Goal: Task Accomplishment & Management: Manage account settings

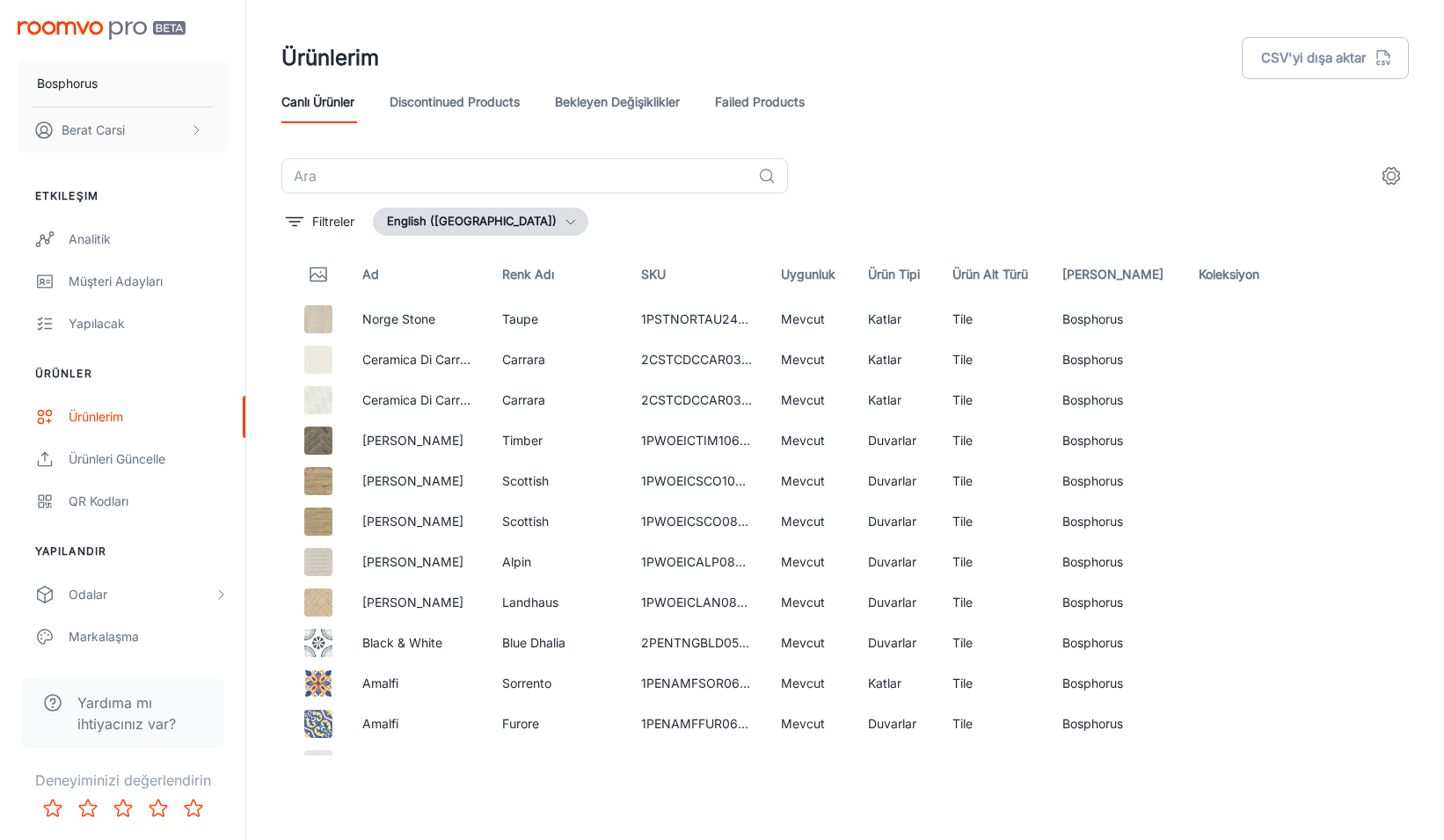
scroll to position [2425, 0]
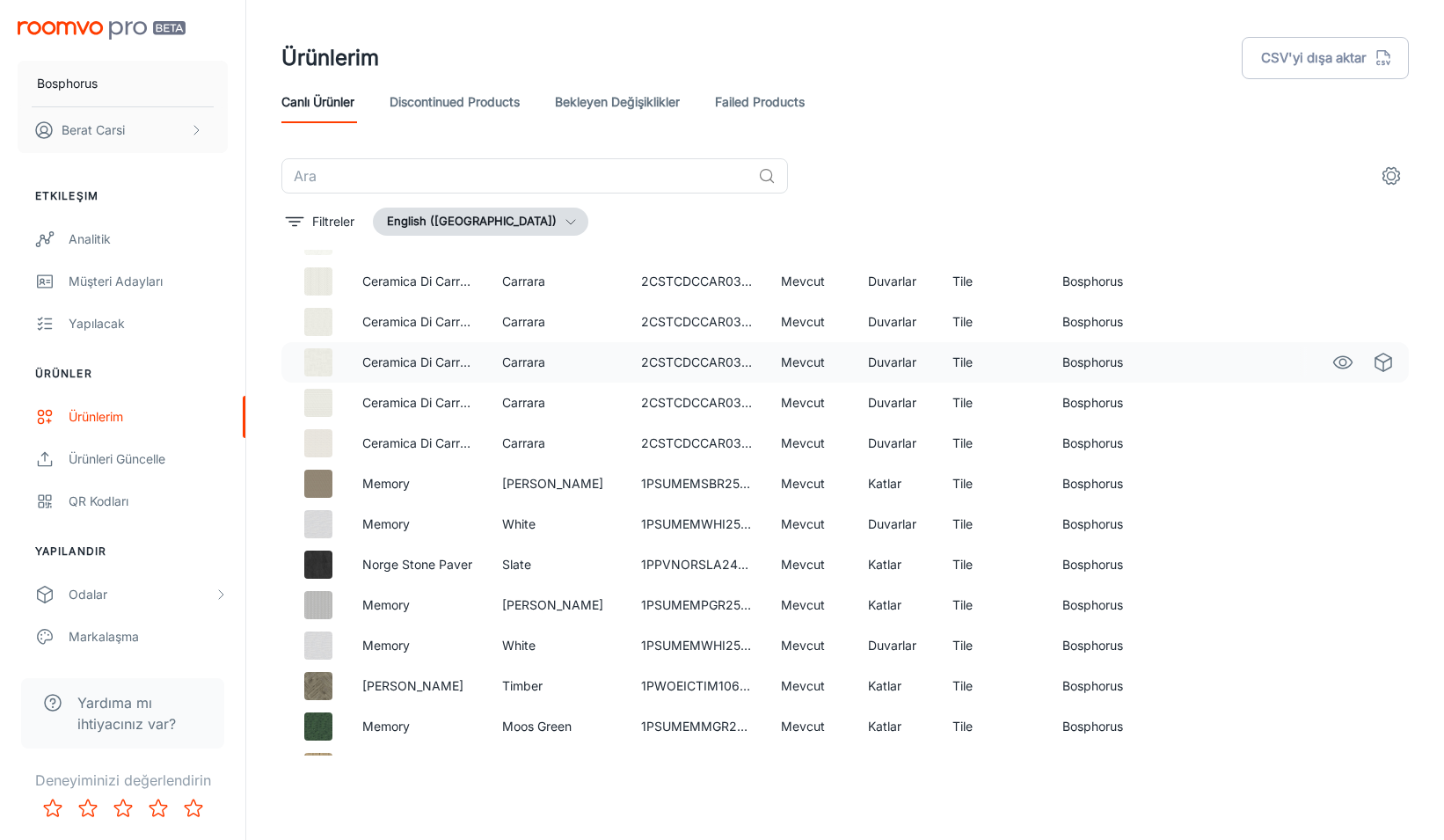
click at [493, 357] on td "Carrara" at bounding box center [558, 362] width 140 height 40
click at [1133, 410] on td "Bosphorus" at bounding box center [1117, 402] width 136 height 40
click at [938, 436] on td "Duvarlar" at bounding box center [896, 443] width 84 height 40
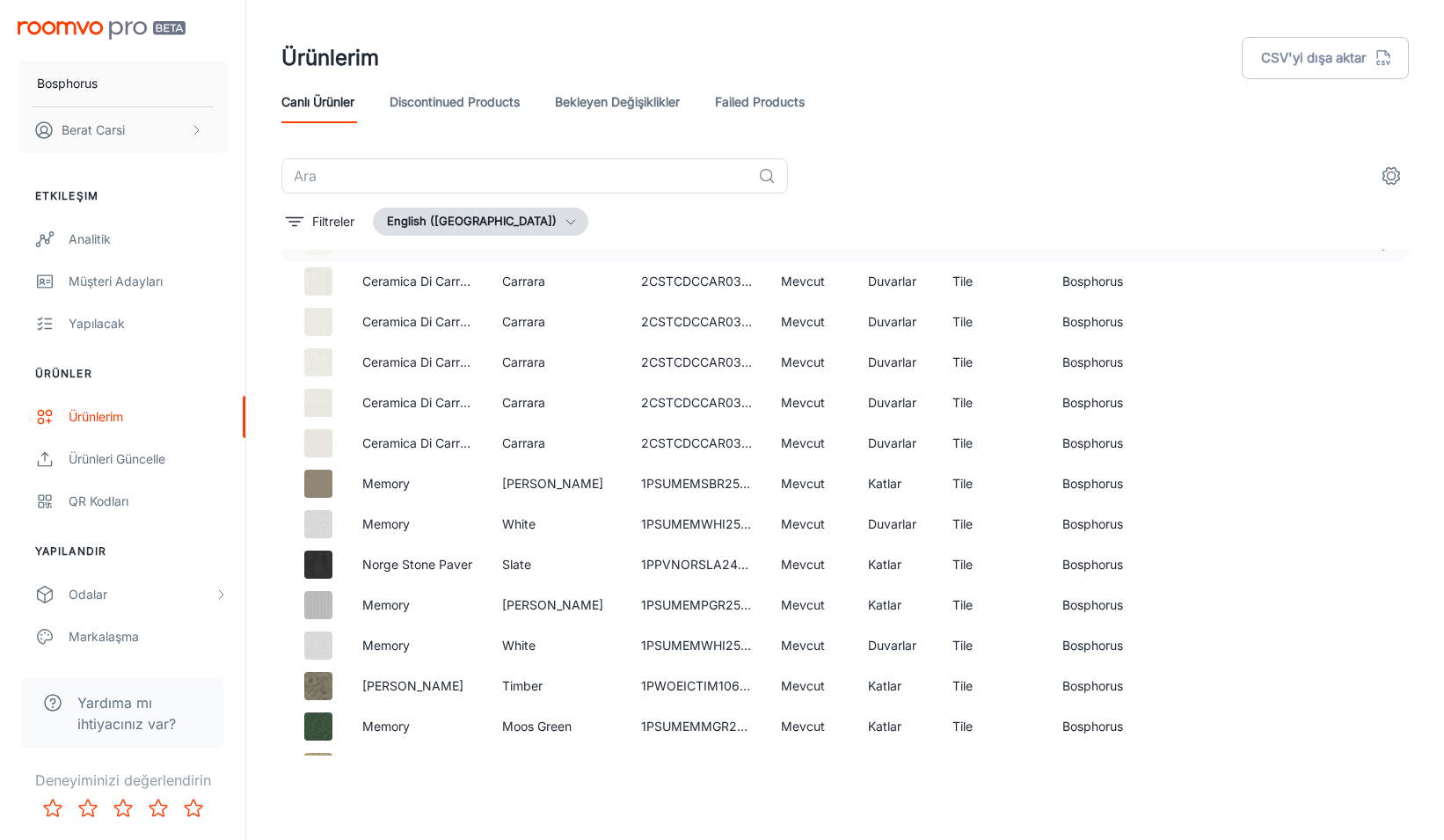
click at [870, 250] on td "Duvarlar" at bounding box center [896, 240] width 84 height 40
click at [741, 284] on div "2CSTCDCCAR0312GB" at bounding box center [708, 304] width 148 height 40
click at [740, 229] on div "Filtreler English ([GEOGRAPHIC_DATA])" at bounding box center [845, 221] width 1128 height 28
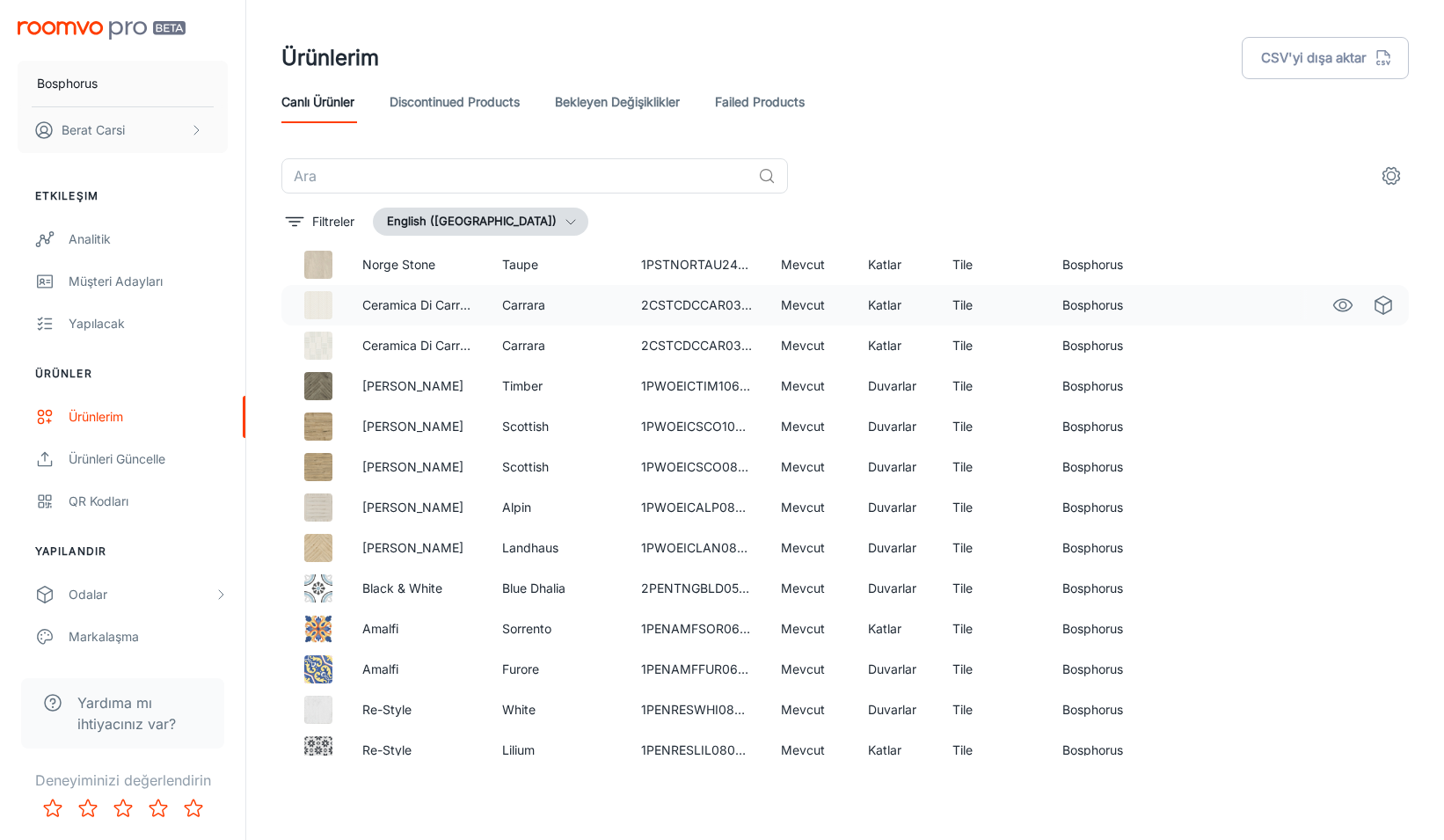
scroll to position [0, 0]
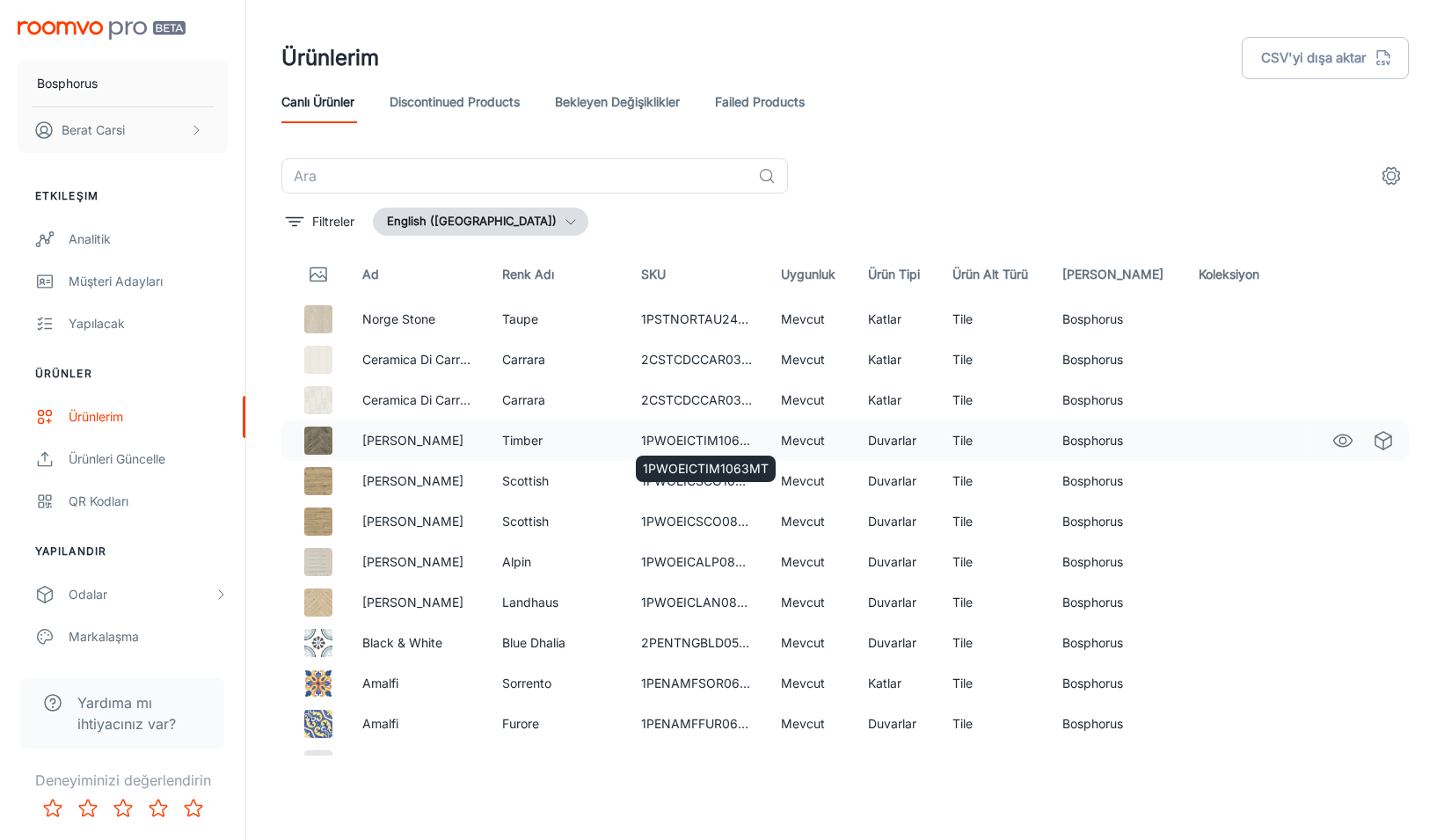
click at [700, 439] on td "1PWOEICTIM1063MT" at bounding box center [697, 440] width 140 height 40
click at [272, 305] on div "​ Filtreler English ([GEOGRAPHIC_DATA]) Ad Renk Adı SKU Uygunluk Ürün Tipi Ürün…" at bounding box center [846, 456] width 1170 height 597
click at [264, 267] on div "​ Filtreler English ([GEOGRAPHIC_DATA]) Ad Renk Adı SKU Uygunluk Ürün Tipi Ürün…" at bounding box center [846, 456] width 1170 height 597
click at [257, 306] on div "Ürünlerim CSV'yi dışa aktar Canlı Ürünler Discontinued Products Bekleyen Değişi…" at bounding box center [846, 413] width 1198 height 826
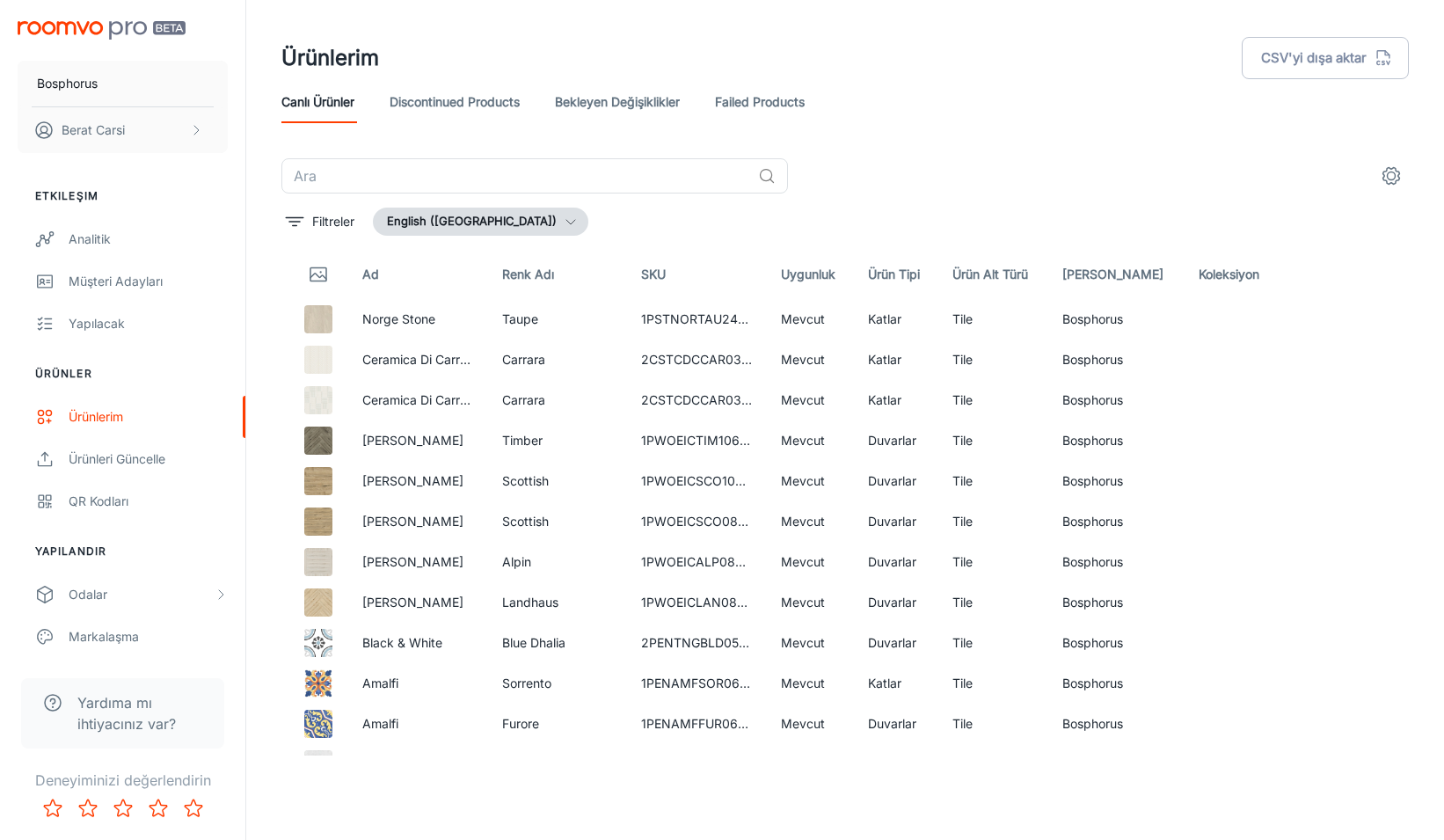
click at [277, 274] on div "​ Filtreler English ([GEOGRAPHIC_DATA]) Ad Renk Adı SKU Uygunluk Ürün Tipi Ürün…" at bounding box center [846, 456] width 1170 height 597
click at [277, 269] on div "​ Filtreler English ([GEOGRAPHIC_DATA]) Ad Renk Adı SKU Uygunluk Ürün Tipi Ürün…" at bounding box center [846, 456] width 1170 height 597
click at [269, 310] on div "​ Filtreler English ([GEOGRAPHIC_DATA]) Ad Renk Adı SKU Uygunluk Ürün Tipi Ürün…" at bounding box center [846, 456] width 1170 height 597
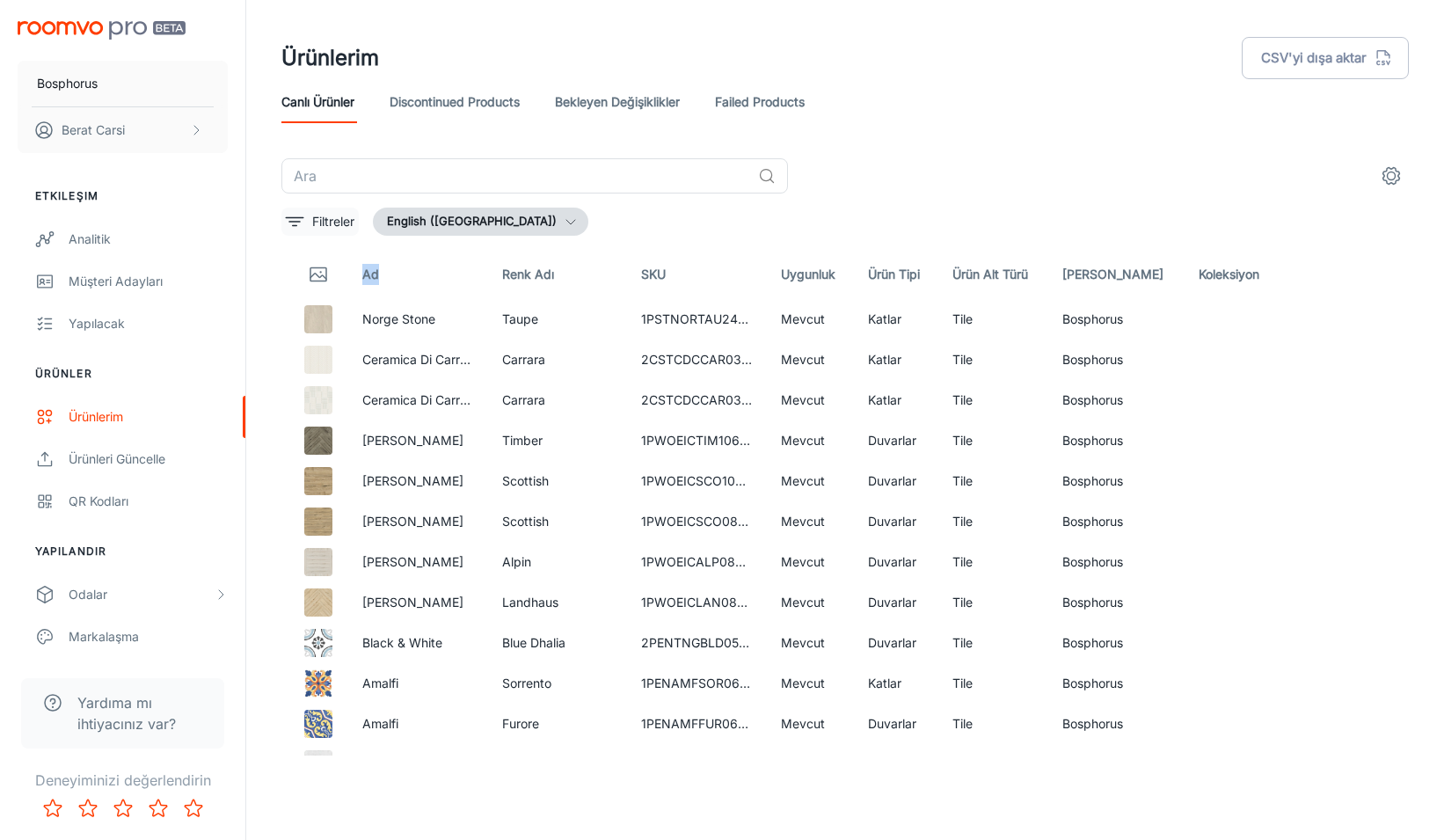
drag, startPoint x: 269, startPoint y: 310, endPoint x: 294, endPoint y: 232, distance: 81.9
click at [271, 307] on div "​ Filtreler English ([GEOGRAPHIC_DATA]) Ad Renk Adı SKU Uygunluk Ürün Tipi Ürün…" at bounding box center [846, 456] width 1170 height 597
click at [322, 215] on p "Filtreler" at bounding box center [333, 221] width 42 height 20
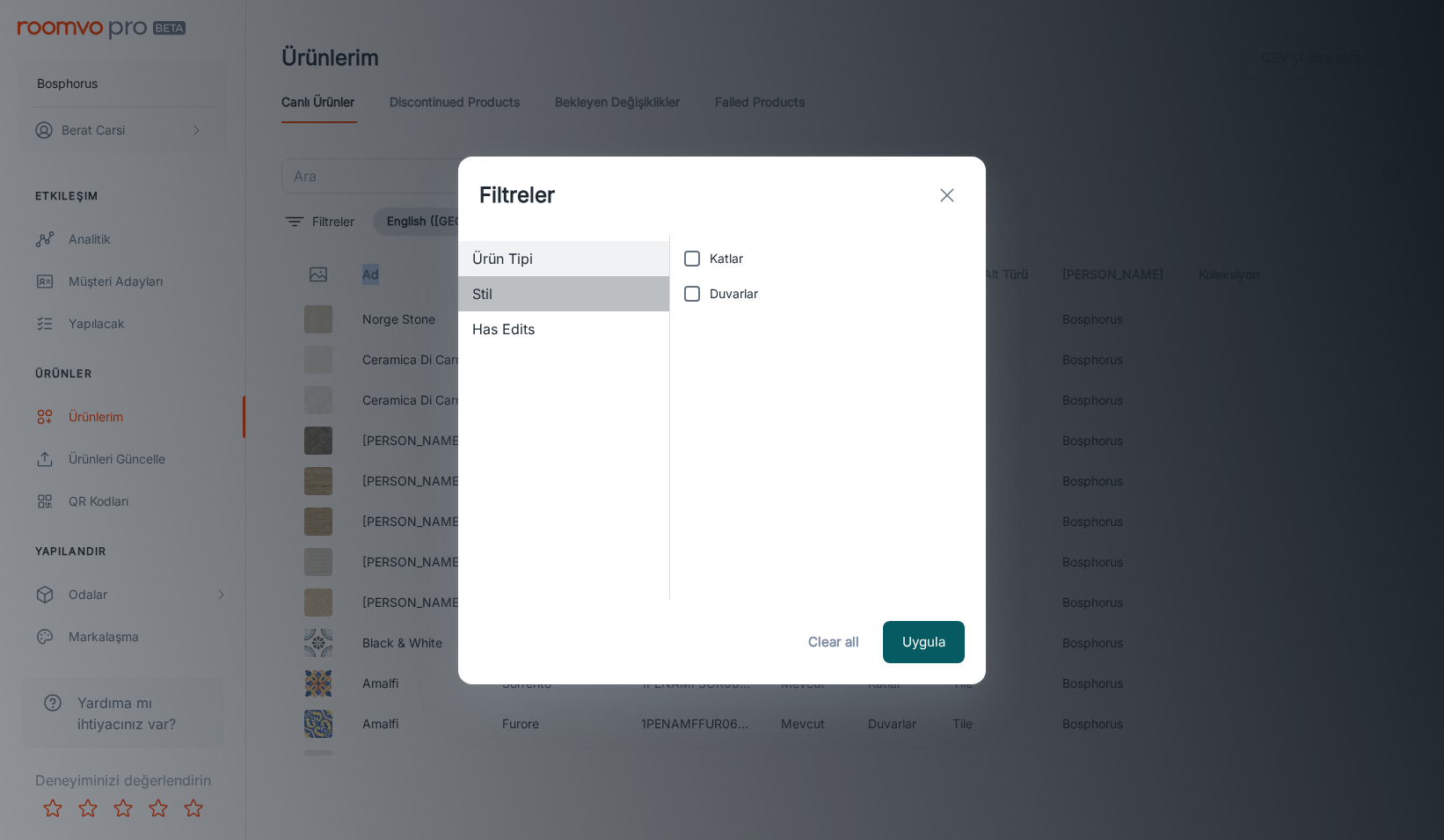
click at [492, 284] on span "Stil" at bounding box center [564, 293] width 183 height 21
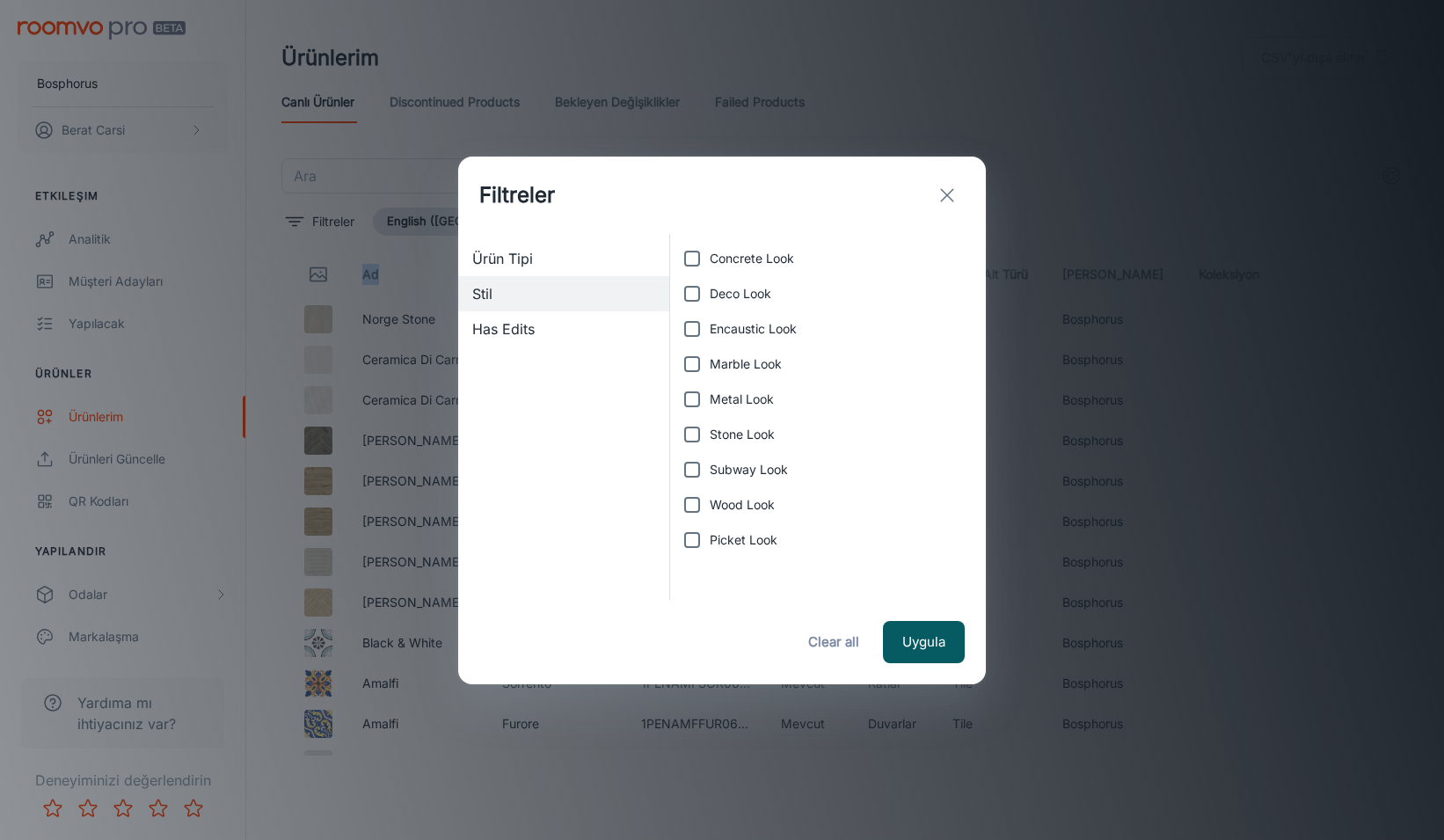
click at [506, 323] on span "Has Edits" at bounding box center [564, 329] width 183 height 21
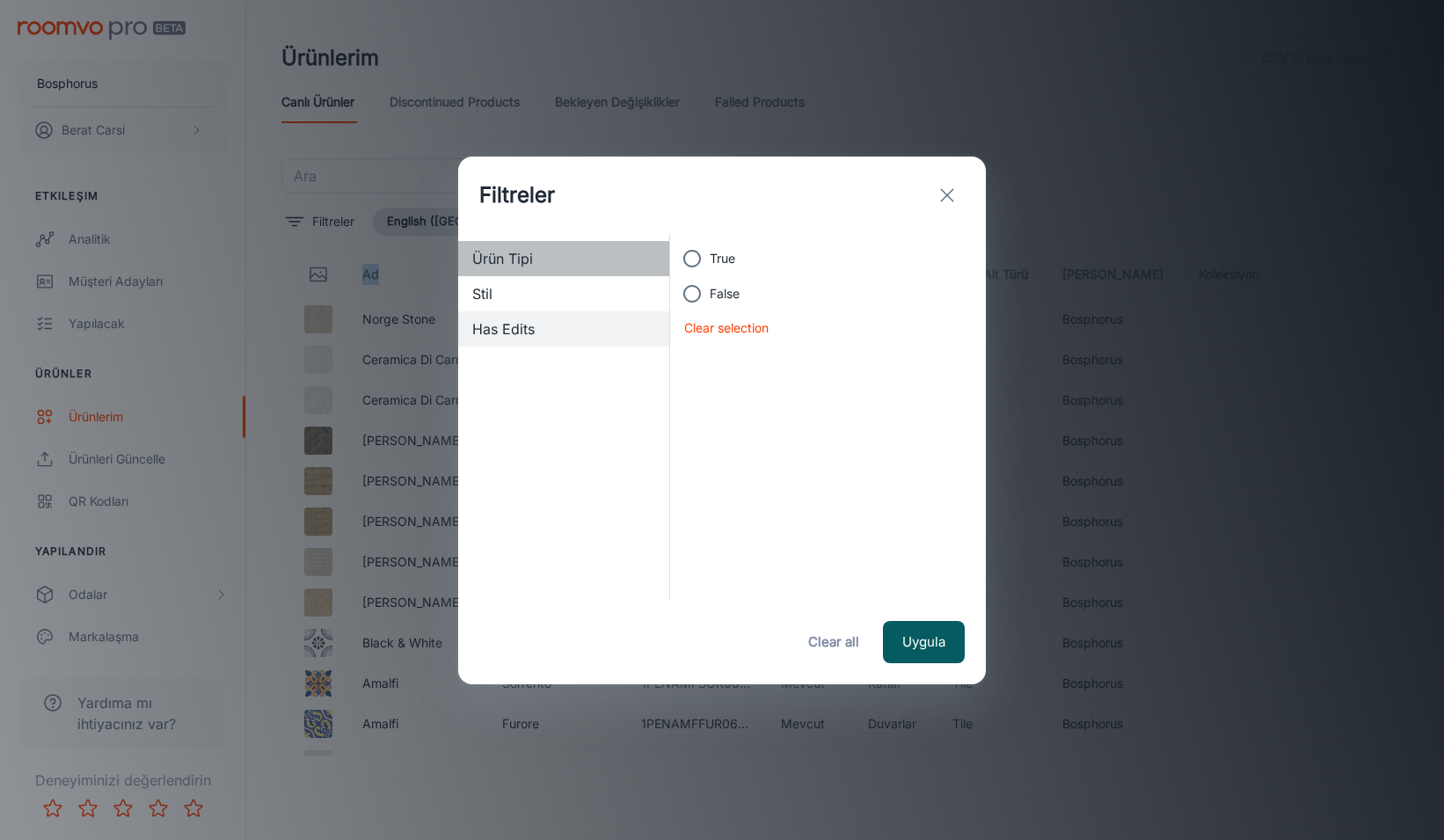
click at [508, 270] on div "Ürün Tipi" at bounding box center [564, 259] width 211 height 36
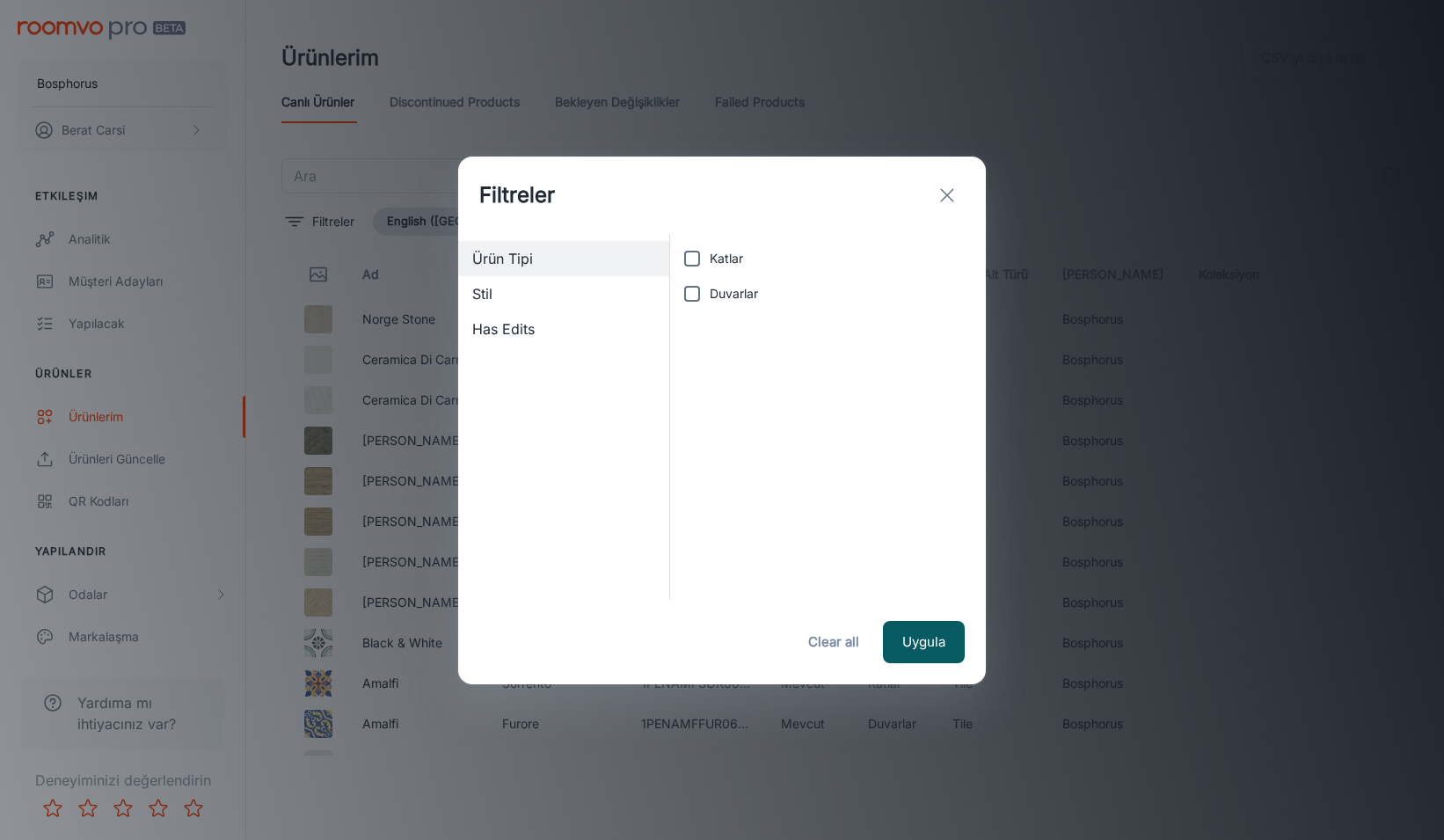
click at [754, 269] on label "Katlar" at bounding box center [823, 259] width 297 height 36
click at [709, 269] on input "Katlar" at bounding box center [693, 259] width 36 height 36
checkbox input "true"
click at [954, 653] on button "Uygula" at bounding box center [924, 641] width 82 height 42
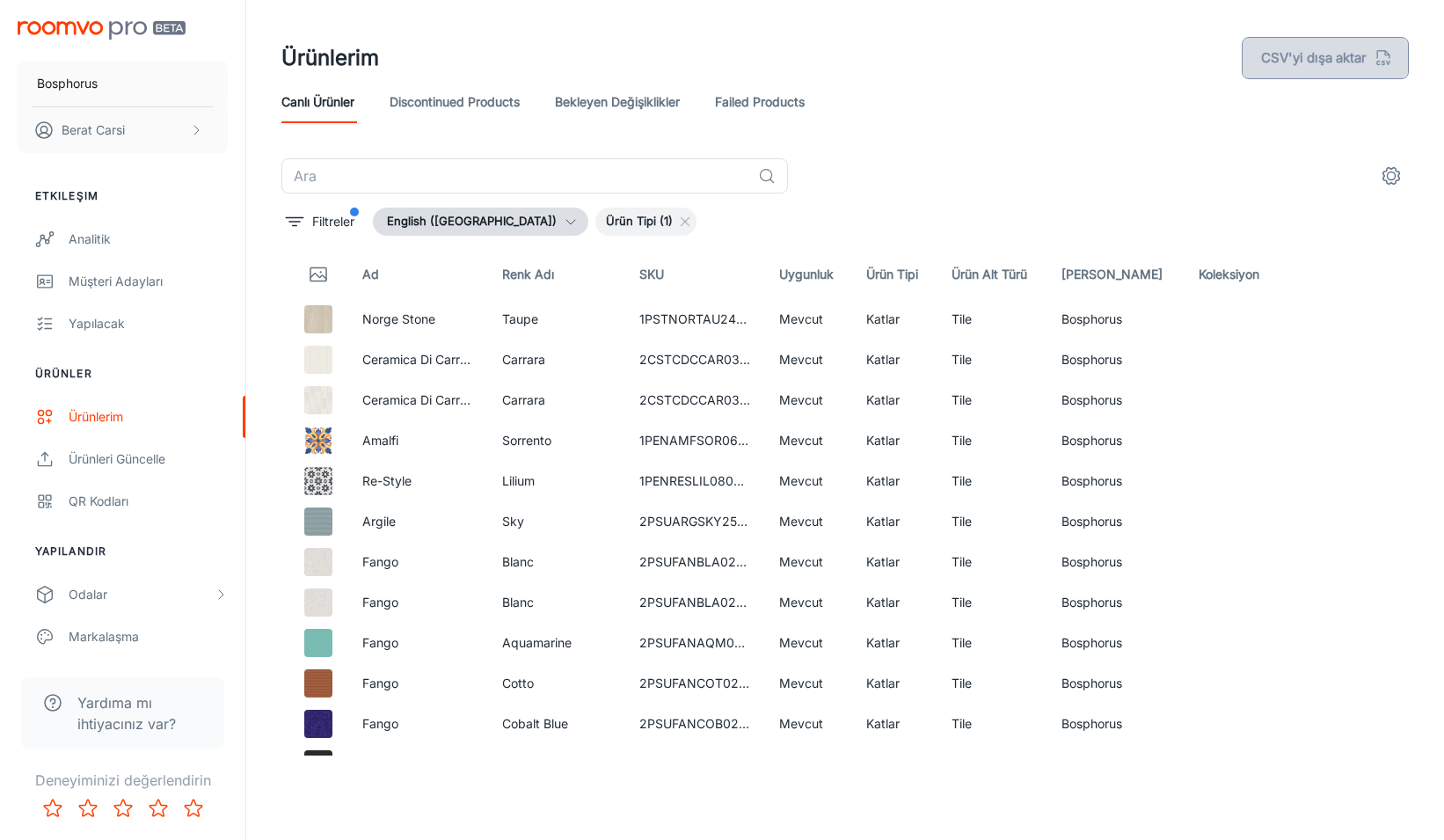
click at [1318, 47] on button "CSV'yi dışa aktar" at bounding box center [1325, 58] width 167 height 42
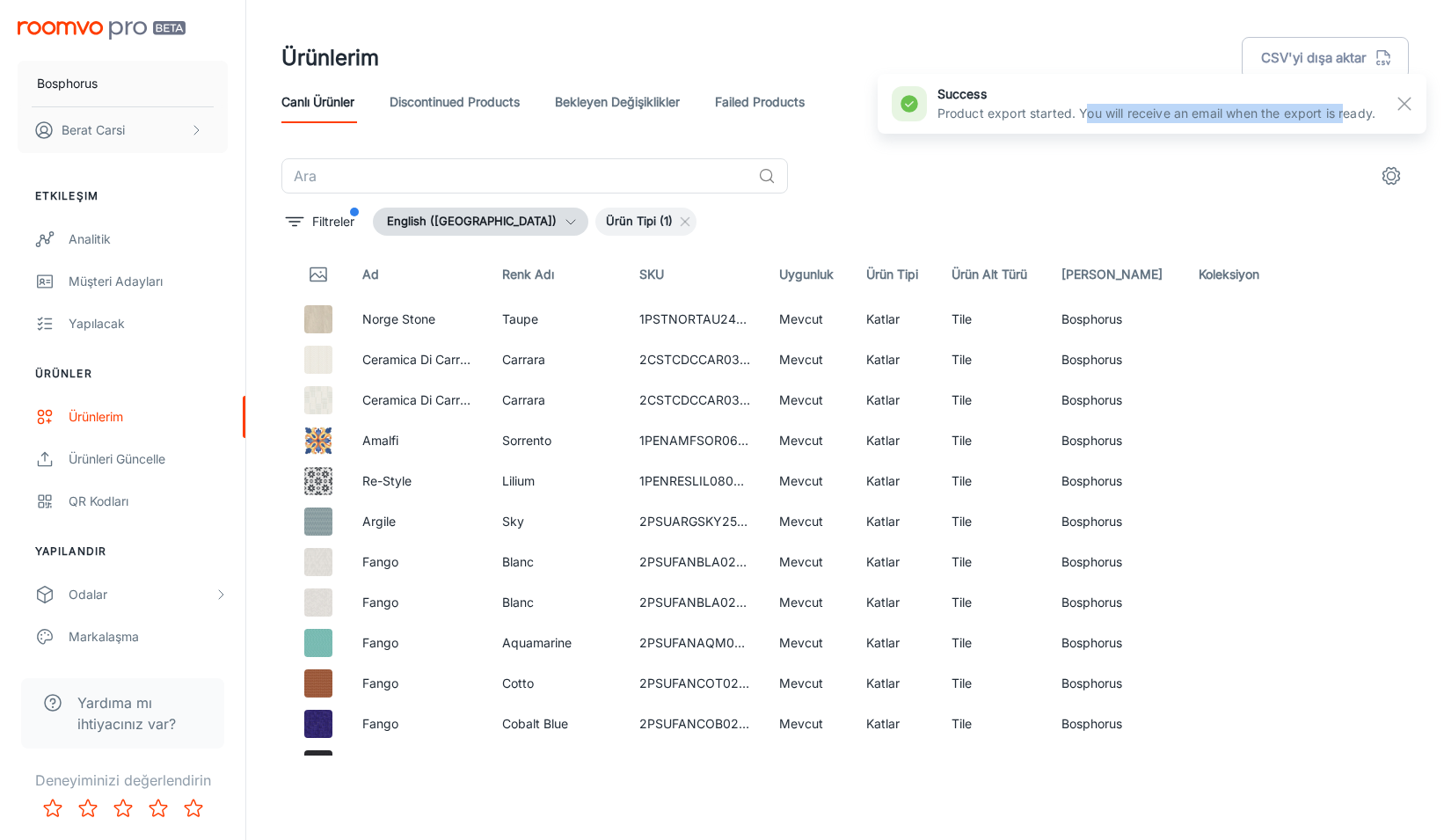
drag, startPoint x: 1082, startPoint y: 120, endPoint x: 1347, endPoint y: 108, distance: 265.3
click at [1347, 108] on p "Product export started. You will receive an email when the export is ready." at bounding box center [1156, 113] width 438 height 20
click at [299, 223] on icon "filter" at bounding box center [294, 221] width 21 height 21
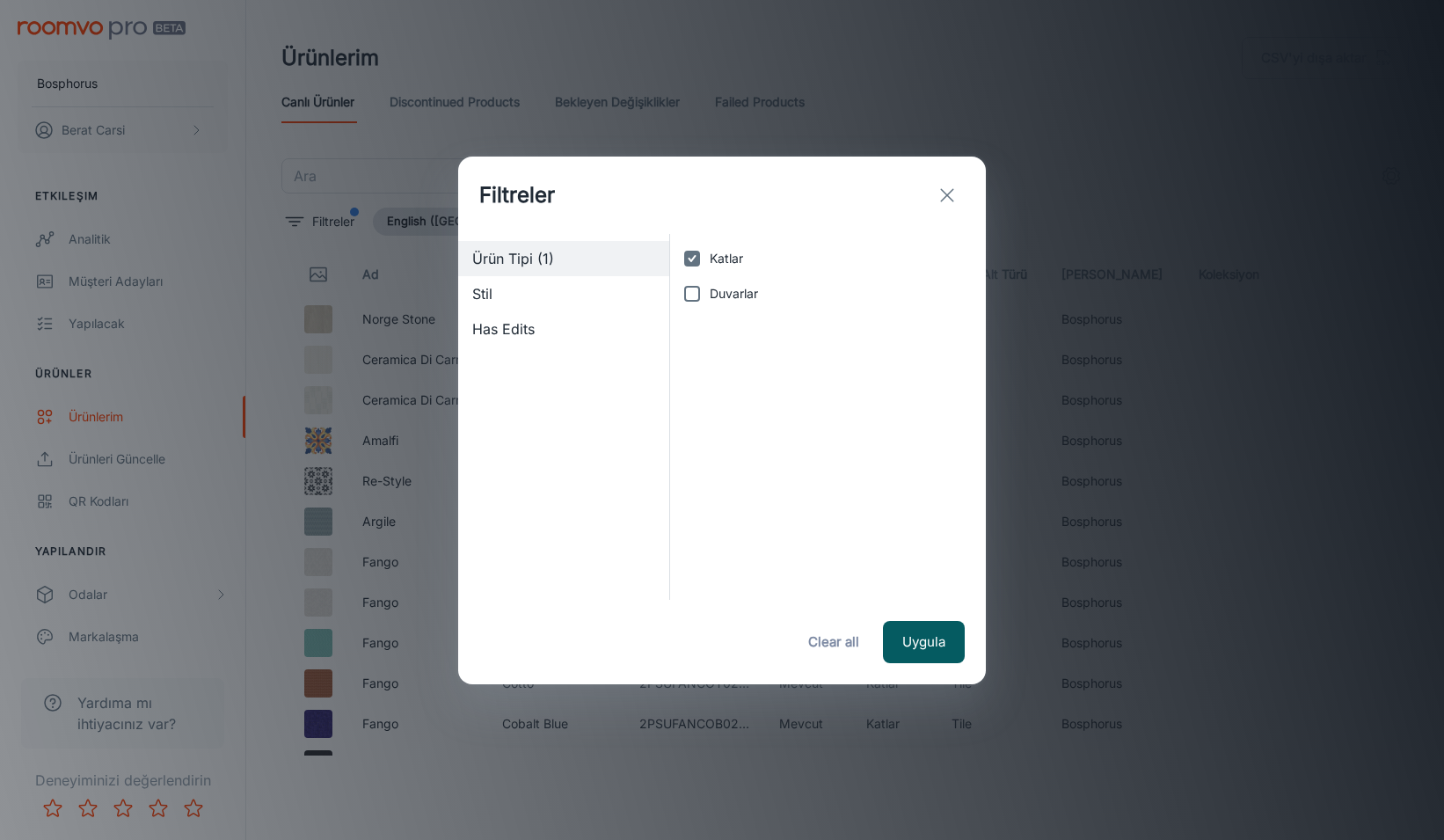
click at [740, 260] on span "Katlar" at bounding box center [726, 258] width 34 height 20
click at [709, 260] on input "Katlar" at bounding box center [693, 259] width 36 height 36
checkbox input "false"
click at [536, 283] on span "Stil" at bounding box center [564, 293] width 183 height 21
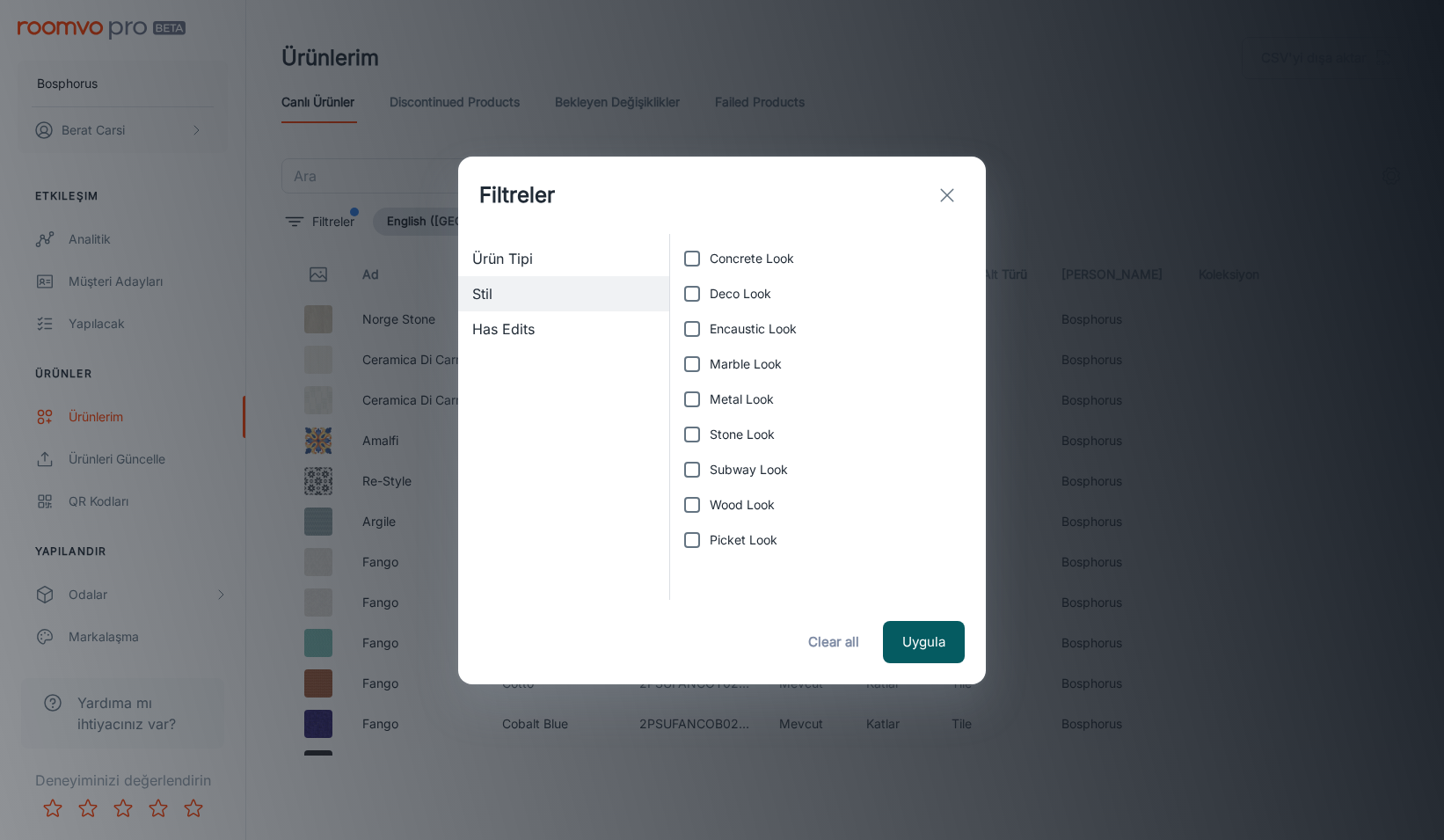
click at [707, 260] on input "Concrete Look" at bounding box center [693, 259] width 36 height 36
checkbox input "true"
click at [765, 295] on span "Deco Look" at bounding box center [740, 293] width 62 height 20
click at [709, 295] on input "Deco Look" at bounding box center [693, 294] width 36 height 36
checkbox input "true"
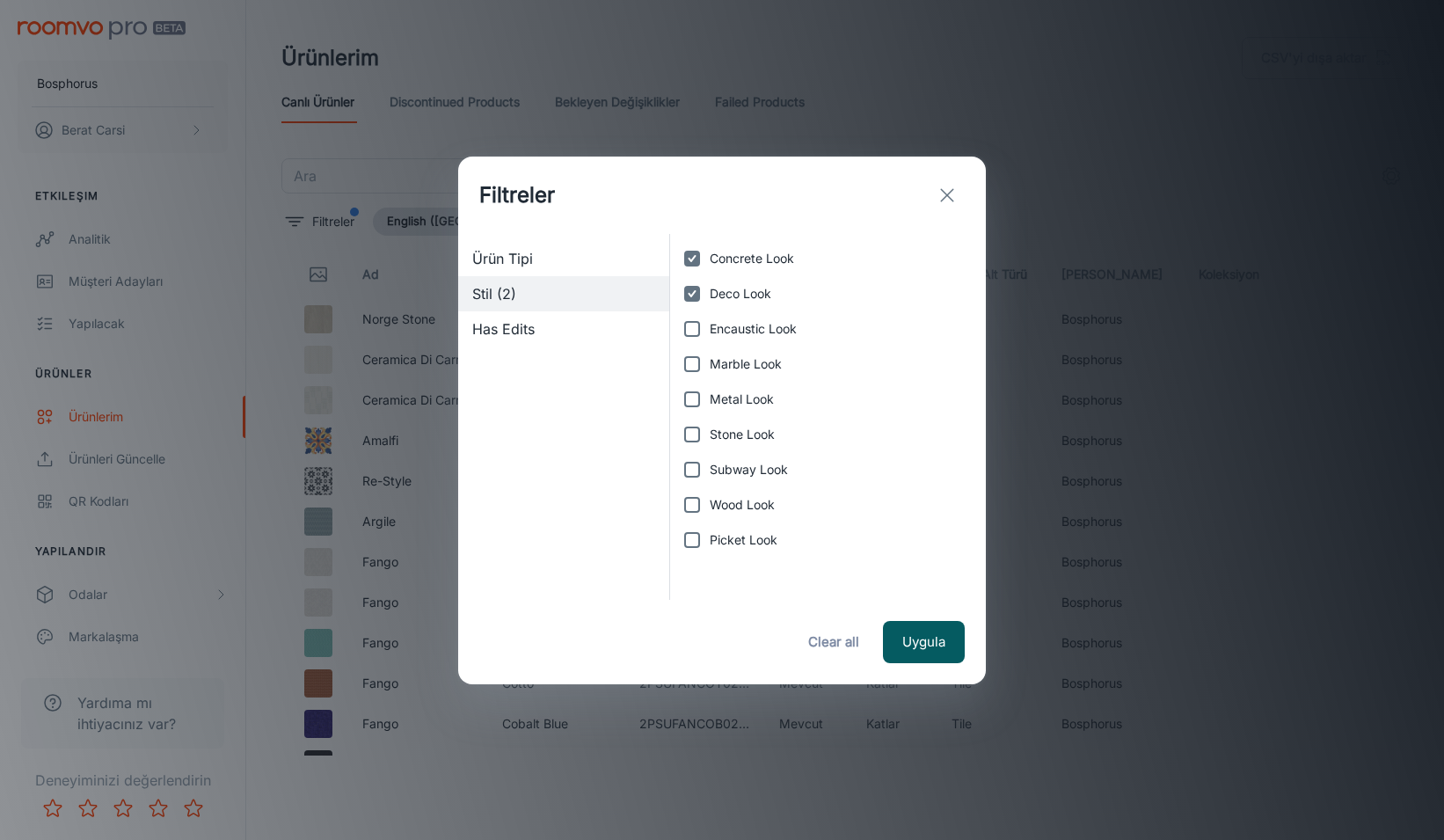
click at [765, 339] on label "Encaustic Look" at bounding box center [823, 329] width 297 height 36
click at [709, 339] on input "Encaustic Look" at bounding box center [693, 329] width 36 height 36
checkbox input "true"
click at [765, 363] on span "Marble Look" at bounding box center [745, 363] width 72 height 20
click at [709, 363] on input "Marble Look" at bounding box center [693, 364] width 36 height 36
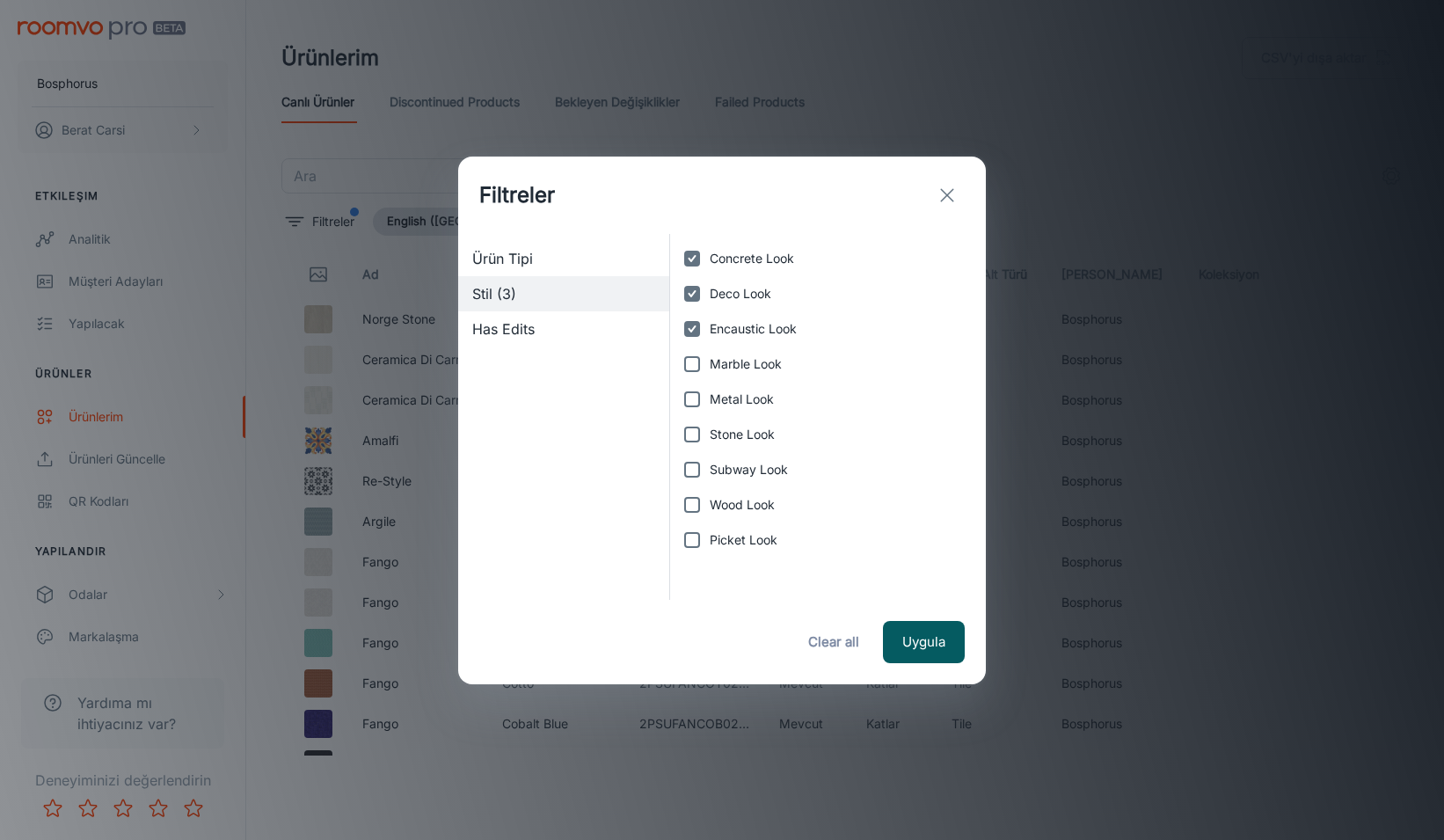
checkbox input "true"
click at [765, 421] on label "Stone Look" at bounding box center [823, 434] width 297 height 36
click at [709, 421] on input "Stone Look" at bounding box center [693, 434] width 36 height 36
checkbox input "true"
click at [757, 481] on label "Subway Look" at bounding box center [823, 470] width 297 height 36
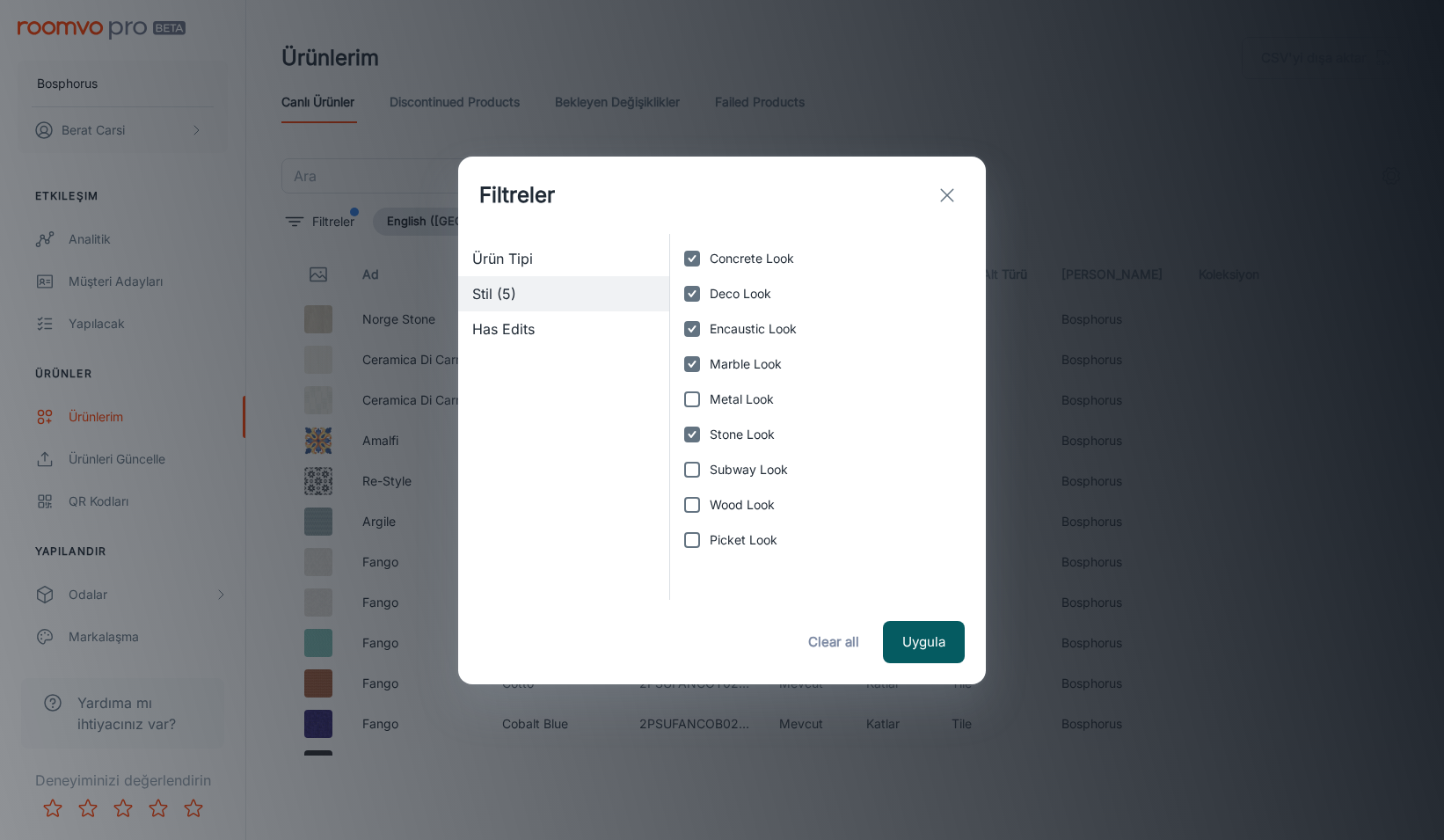
click at [709, 481] on input "Subway Look" at bounding box center [693, 470] width 36 height 36
checkbox input "true"
click at [751, 549] on label "Picket Look" at bounding box center [823, 540] width 297 height 36
click at [709, 549] on input "Picket Look" at bounding box center [693, 540] width 36 height 36
checkbox input "true"
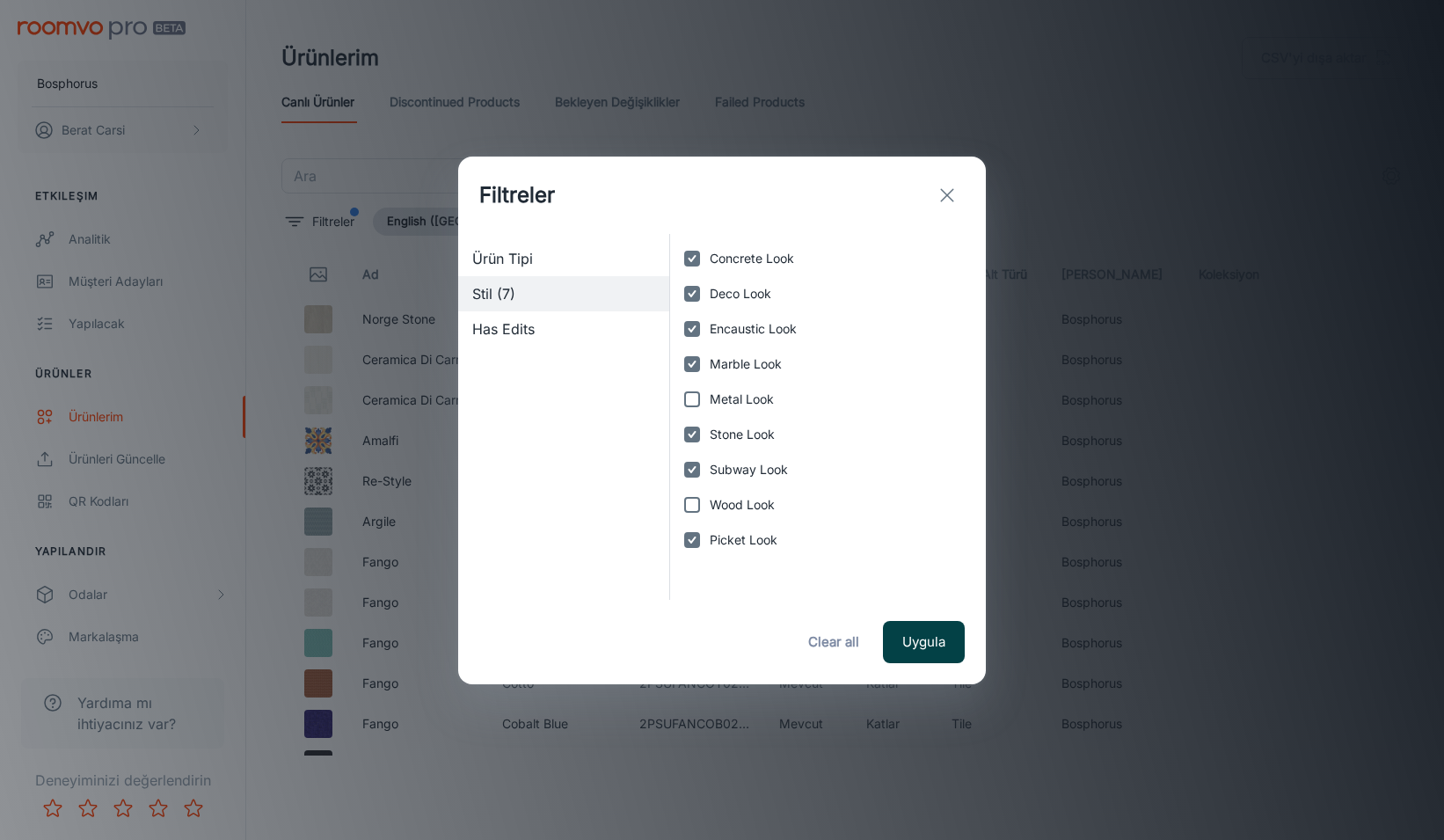
click at [951, 644] on button "Uygula" at bounding box center [924, 641] width 82 height 42
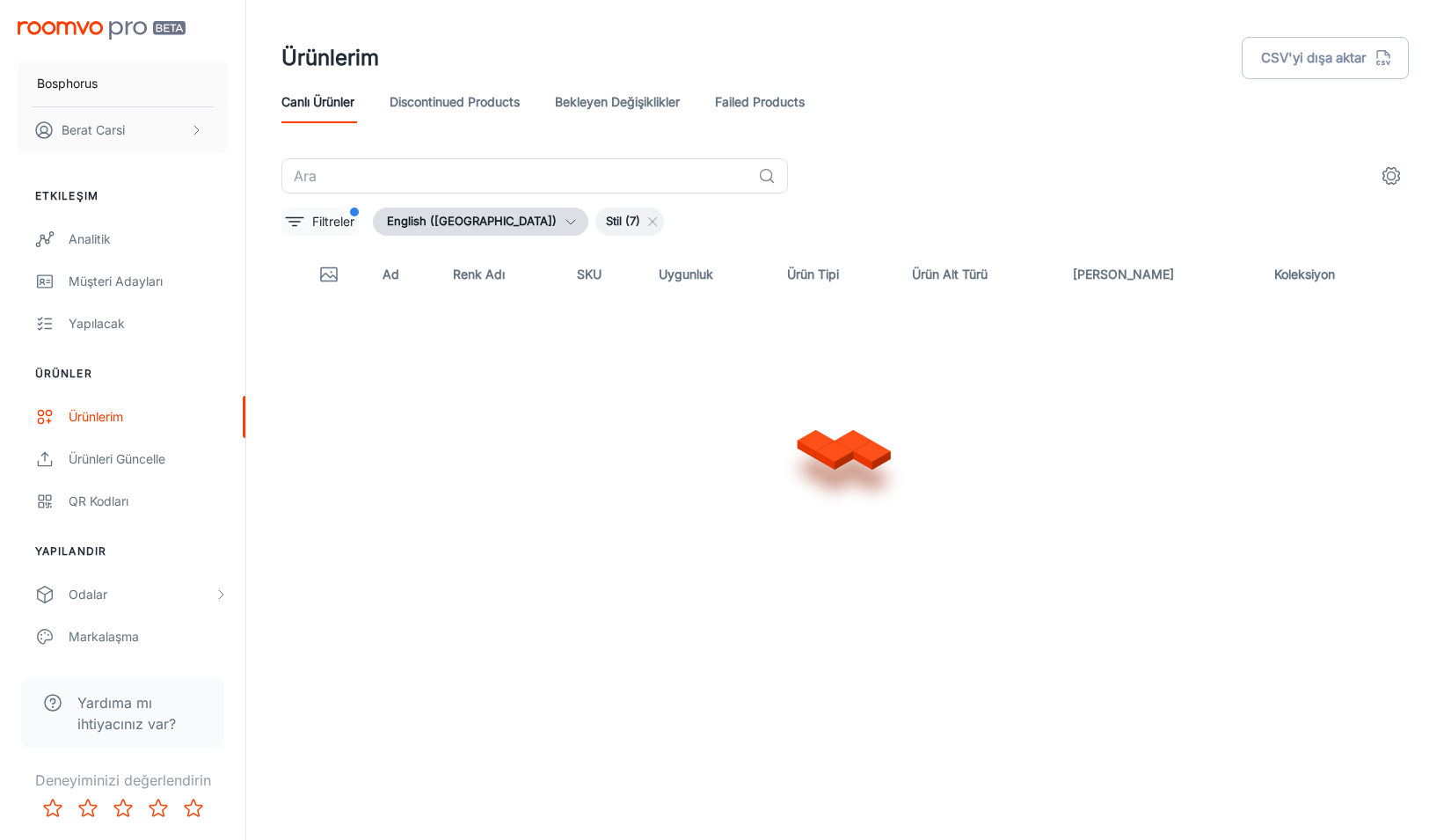
click at [336, 222] on p "Filtreler" at bounding box center [333, 221] width 42 height 20
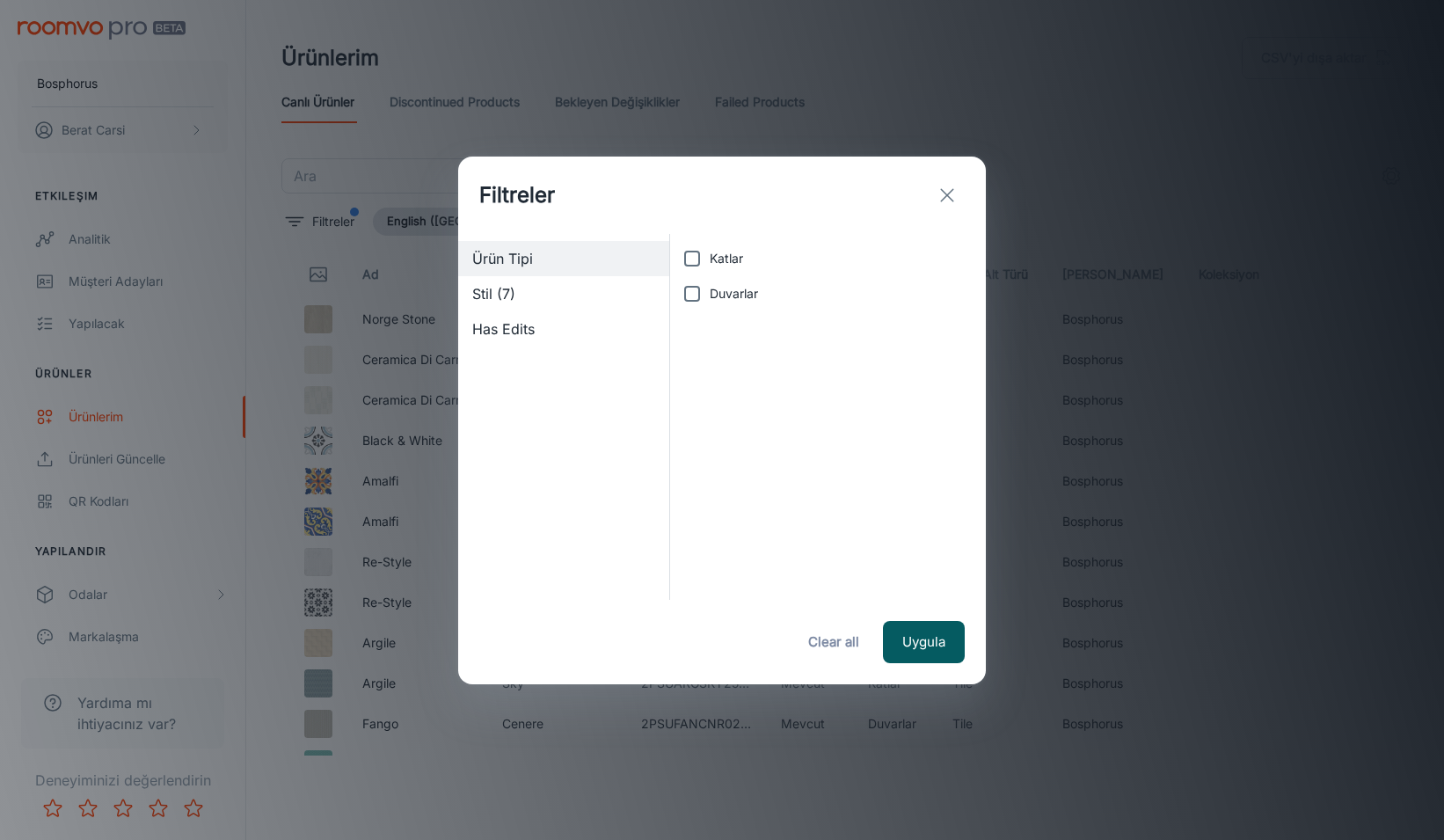
click at [516, 299] on span "Stil (7)" at bounding box center [564, 293] width 183 height 21
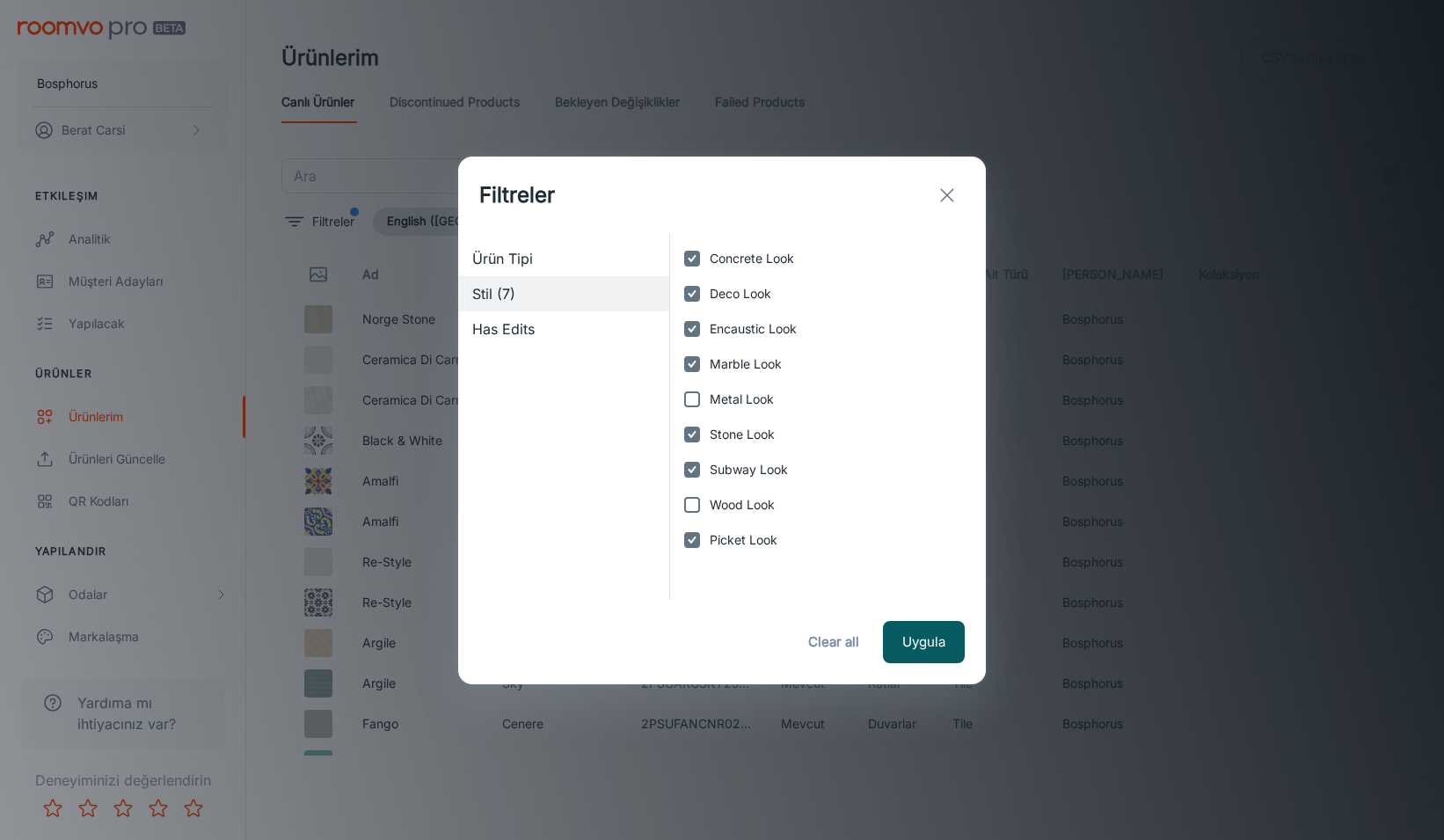
click at [743, 361] on span "Marble Look" at bounding box center [745, 363] width 72 height 20
click at [709, 361] on input "Marble Look" at bounding box center [693, 364] width 36 height 36
checkbox input "false"
click at [743, 324] on span "Encaustic Look" at bounding box center [752, 329] width 87 height 20
click at [709, 324] on input "Encaustic Look" at bounding box center [693, 329] width 36 height 36
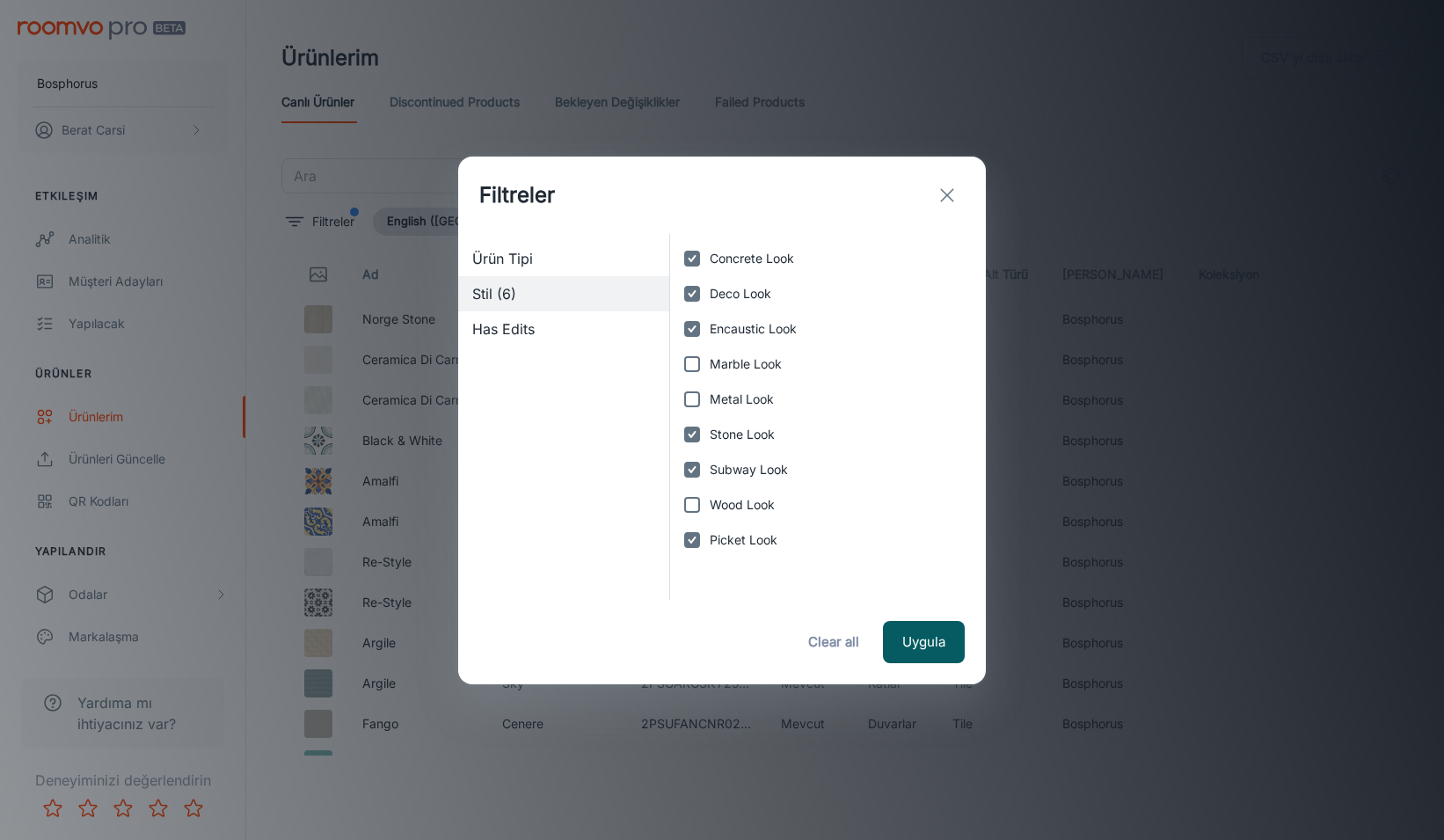
checkbox input "false"
click at [738, 297] on span "Deco Look" at bounding box center [740, 293] width 62 height 20
click at [709, 297] on input "Deco Look" at bounding box center [693, 294] width 36 height 36
checkbox input "false"
click at [736, 262] on span "Concrete Look" at bounding box center [751, 258] width 84 height 20
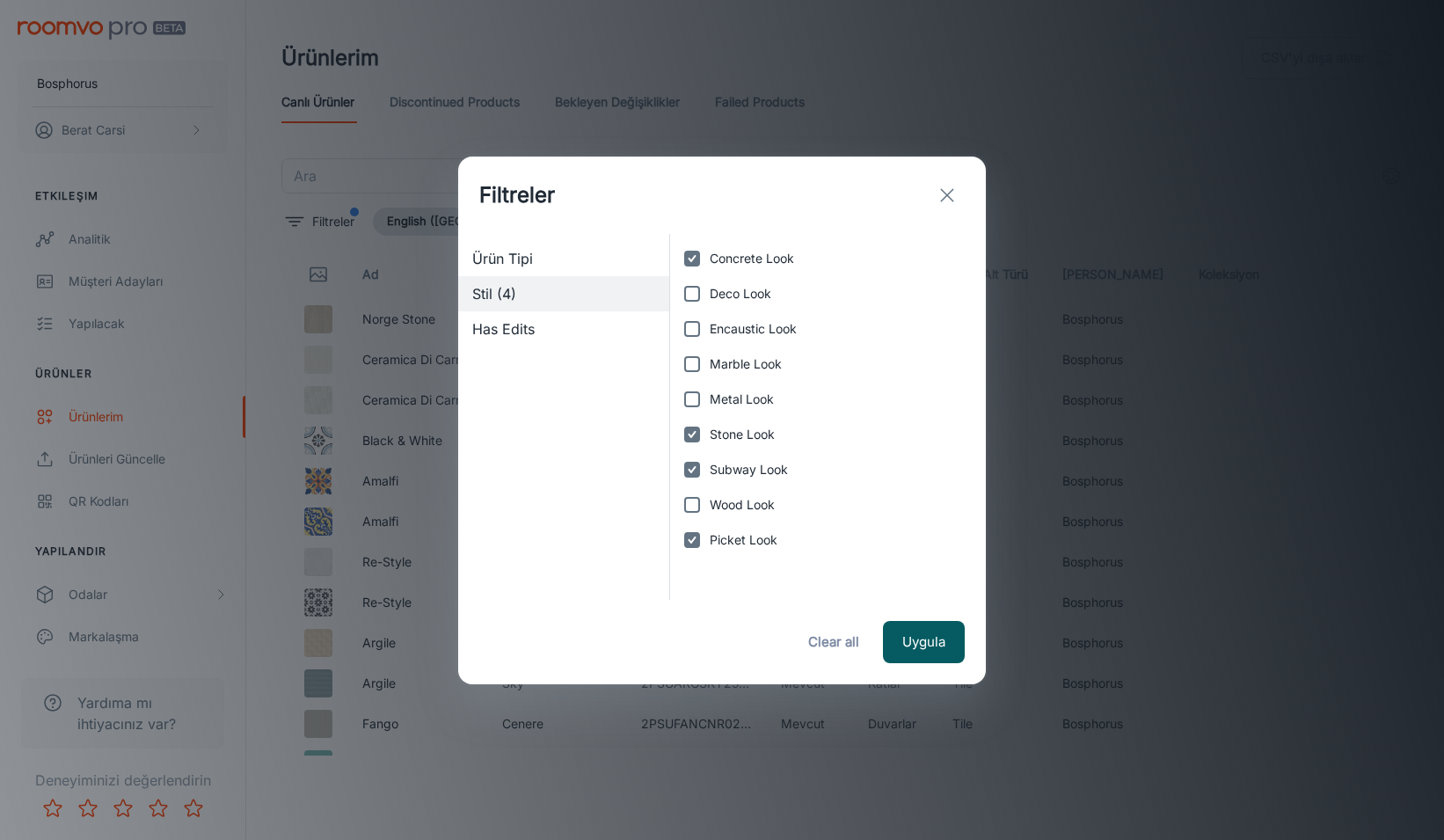
click at [709, 262] on input "Concrete Look" at bounding box center [693, 259] width 36 height 36
checkbox input "false"
click at [735, 446] on label "Stone Look" at bounding box center [823, 434] width 297 height 36
click at [709, 446] on input "Stone Look" at bounding box center [693, 434] width 36 height 36
checkbox input "false"
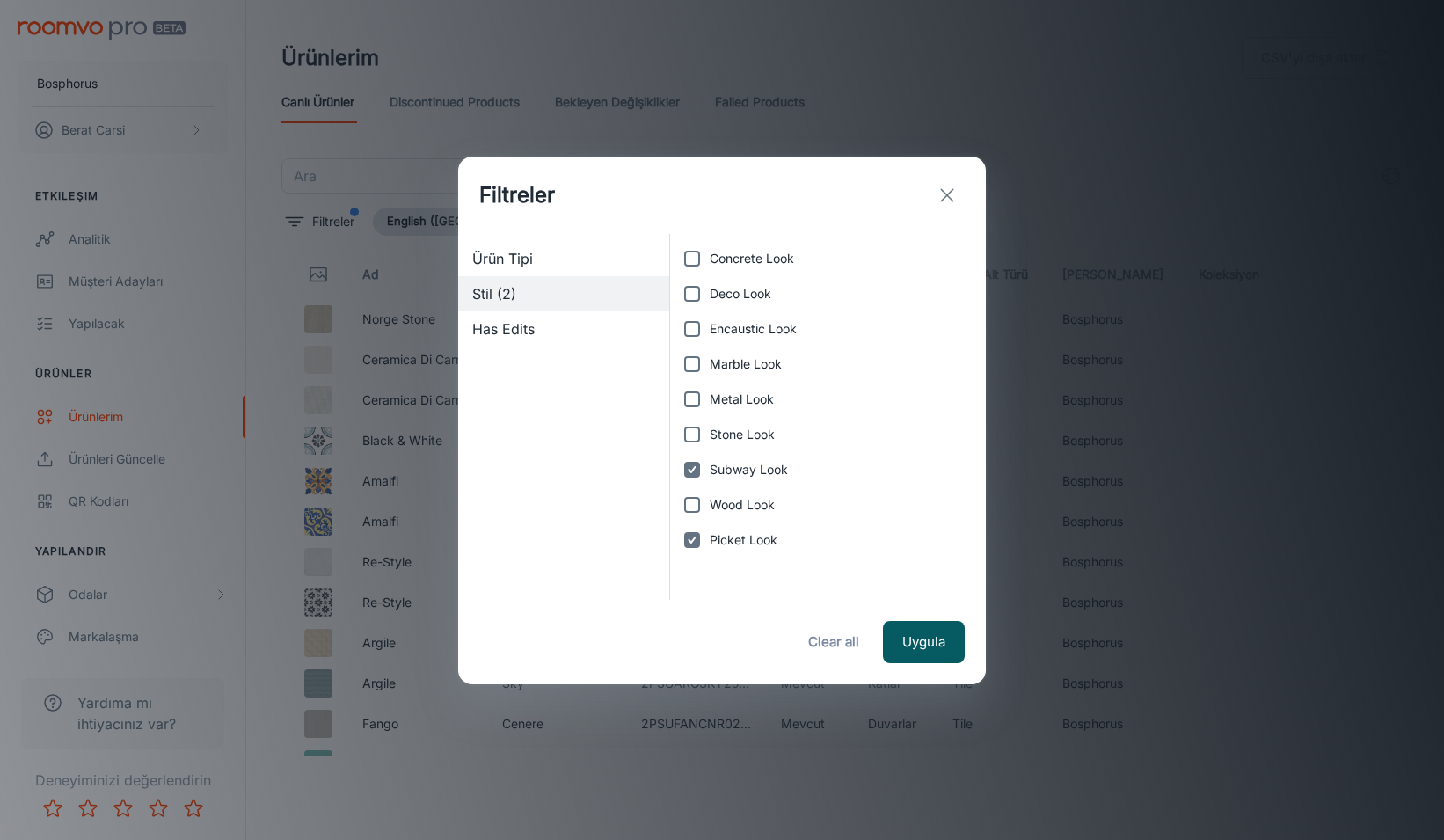
click at [739, 483] on label "Subway Look" at bounding box center [823, 470] width 297 height 36
click at [709, 483] on input "Subway Look" at bounding box center [693, 470] width 36 height 36
checkbox input "false"
click at [729, 543] on span "Picket Look" at bounding box center [743, 540] width 67 height 20
click at [709, 543] on input "Picket Look" at bounding box center [693, 540] width 36 height 36
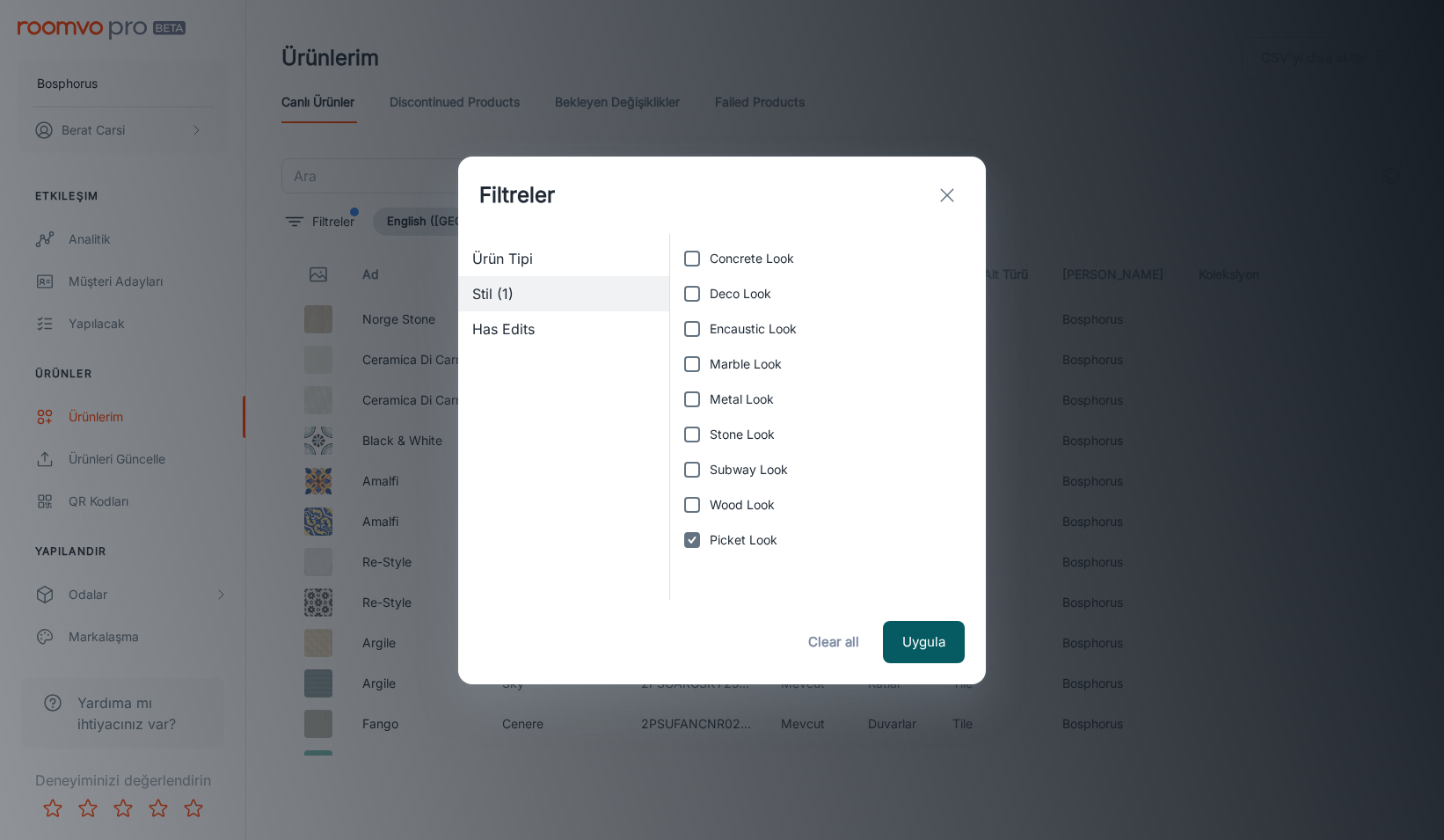
checkbox input "false"
click at [528, 261] on span "Ürün Tipi" at bounding box center [564, 258] width 183 height 21
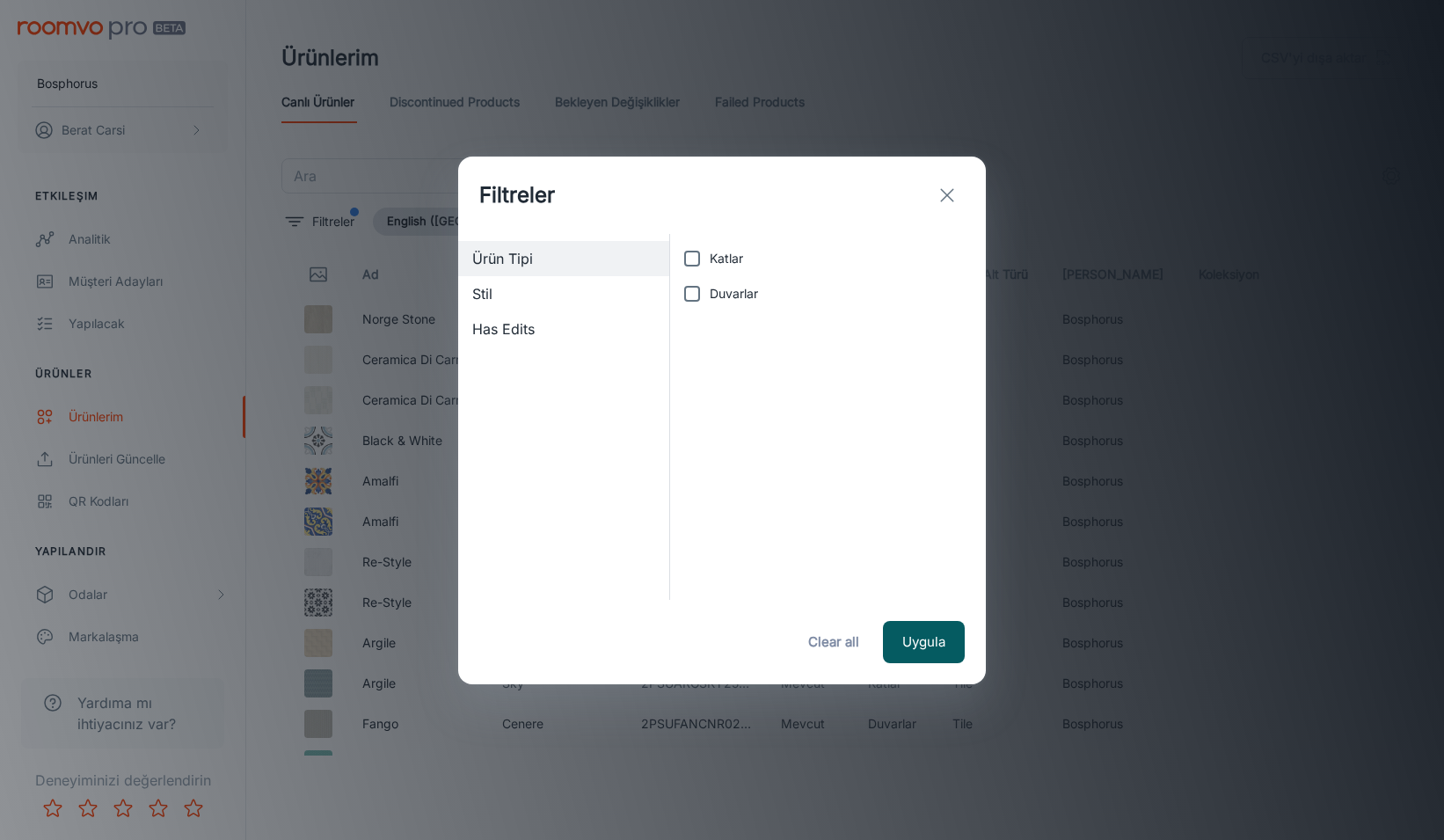
click at [508, 346] on div "Has Edits" at bounding box center [564, 329] width 211 height 36
click at [513, 328] on span "Has Edits" at bounding box center [564, 329] width 183 height 21
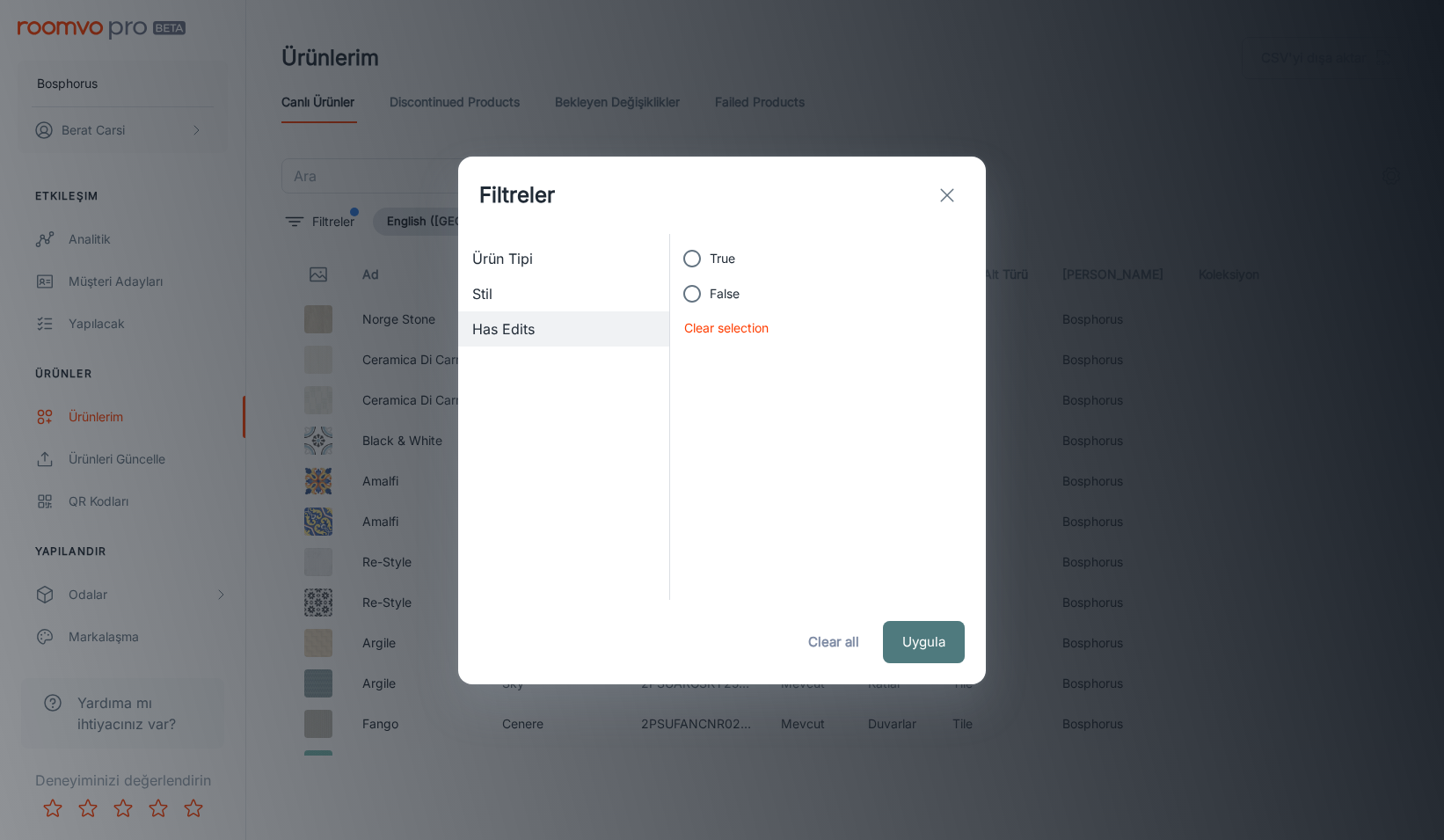
click at [922, 640] on button "Uygula" at bounding box center [924, 641] width 82 height 42
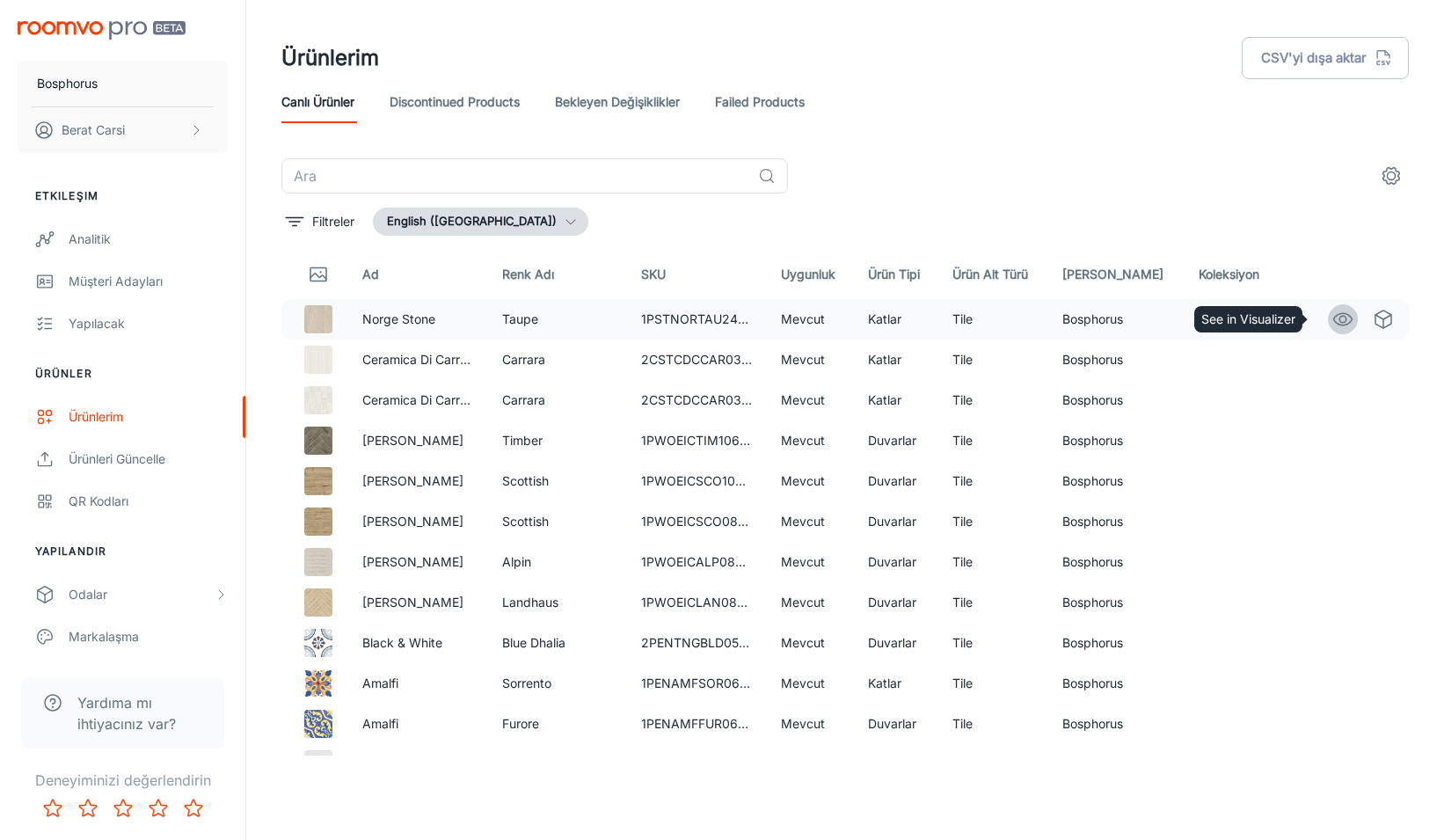
click at [1337, 320] on icon "See in Visualizer" at bounding box center [1343, 319] width 21 height 21
click at [1373, 320] on icon "See in Virtual Samples" at bounding box center [1383, 319] width 21 height 21
click at [1337, 321] on icon "See in Visualizer" at bounding box center [1344, 319] width 19 height 12
click at [702, 318] on td "1PSTNORTAU2448MT" at bounding box center [697, 319] width 140 height 40
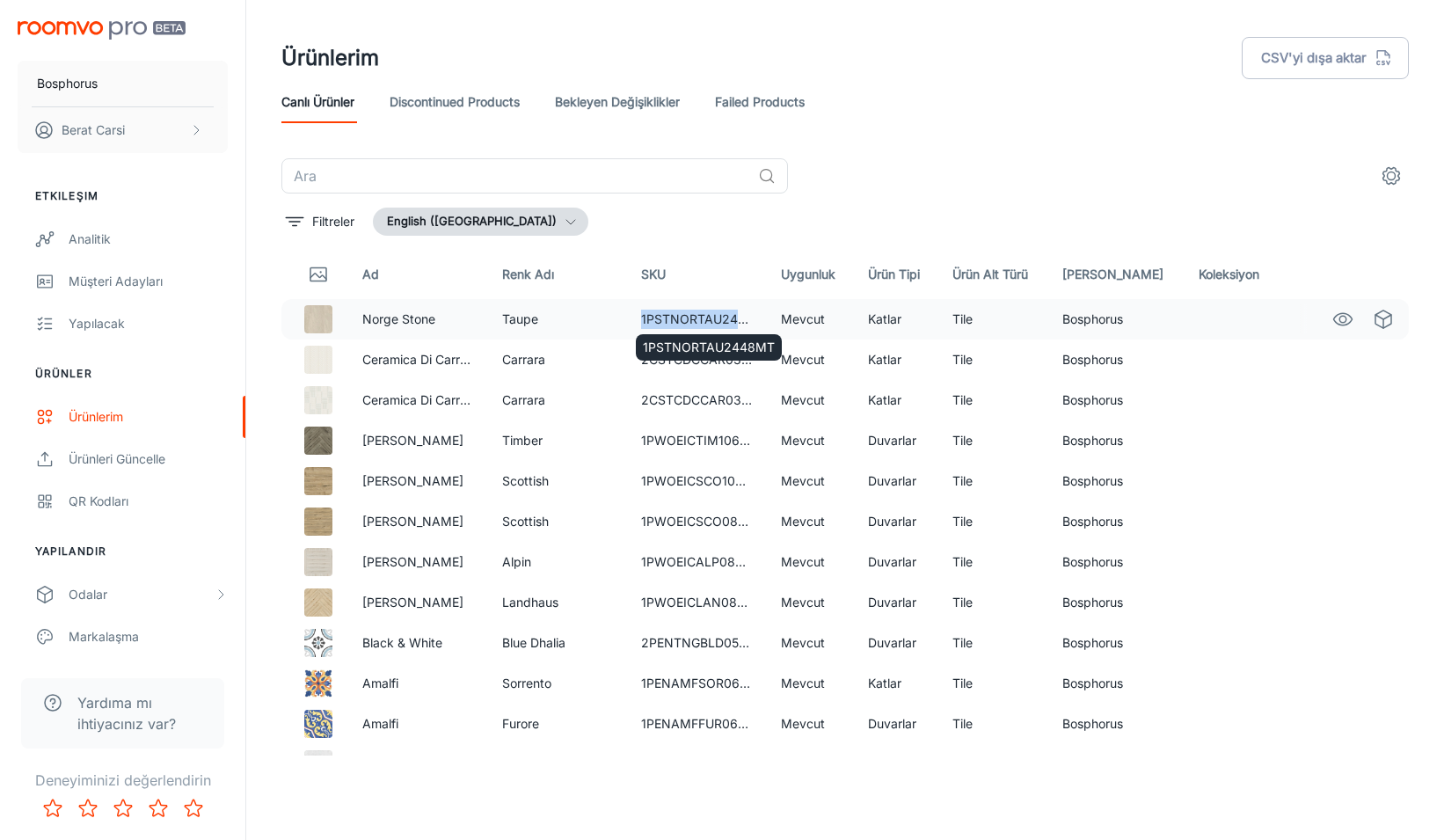
click at [754, 320] on td "1PSTNORTAU2448MT" at bounding box center [697, 319] width 140 height 40
click at [714, 323] on div "1PSTNORTAU2448MT" at bounding box center [709, 341] width 150 height 40
click at [676, 387] on p "2CSTCDCCAR0312MB" at bounding box center [709, 388] width 133 height 20
click at [698, 347] on p "1PSTNORTAU2448MT" at bounding box center [708, 347] width 132 height 20
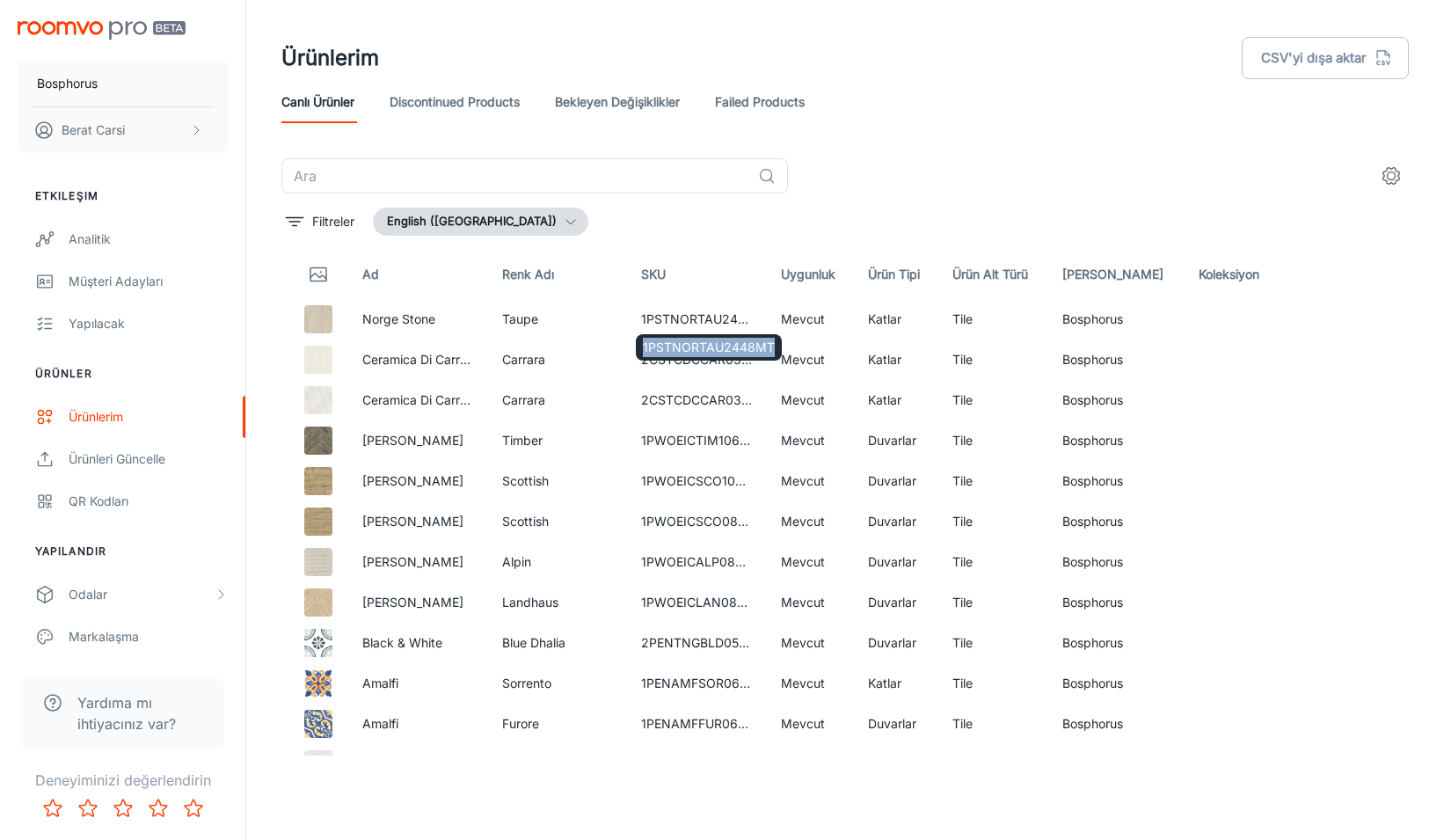
click at [698, 348] on p "1PSTNORTAU2448MT" at bounding box center [708, 347] width 132 height 20
copy p "1PSTNORTAU2448MT"
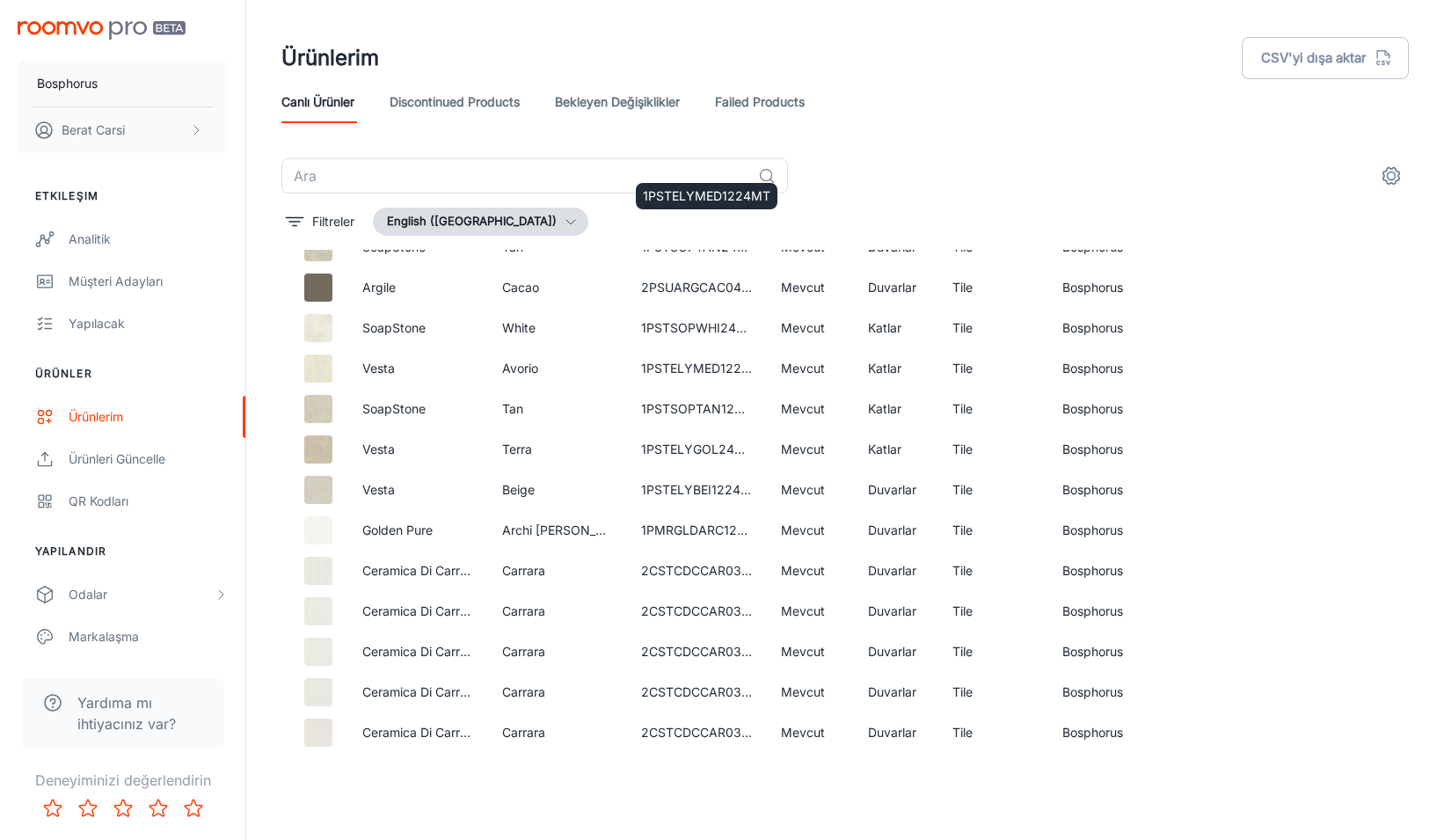
scroll to position [2425, 0]
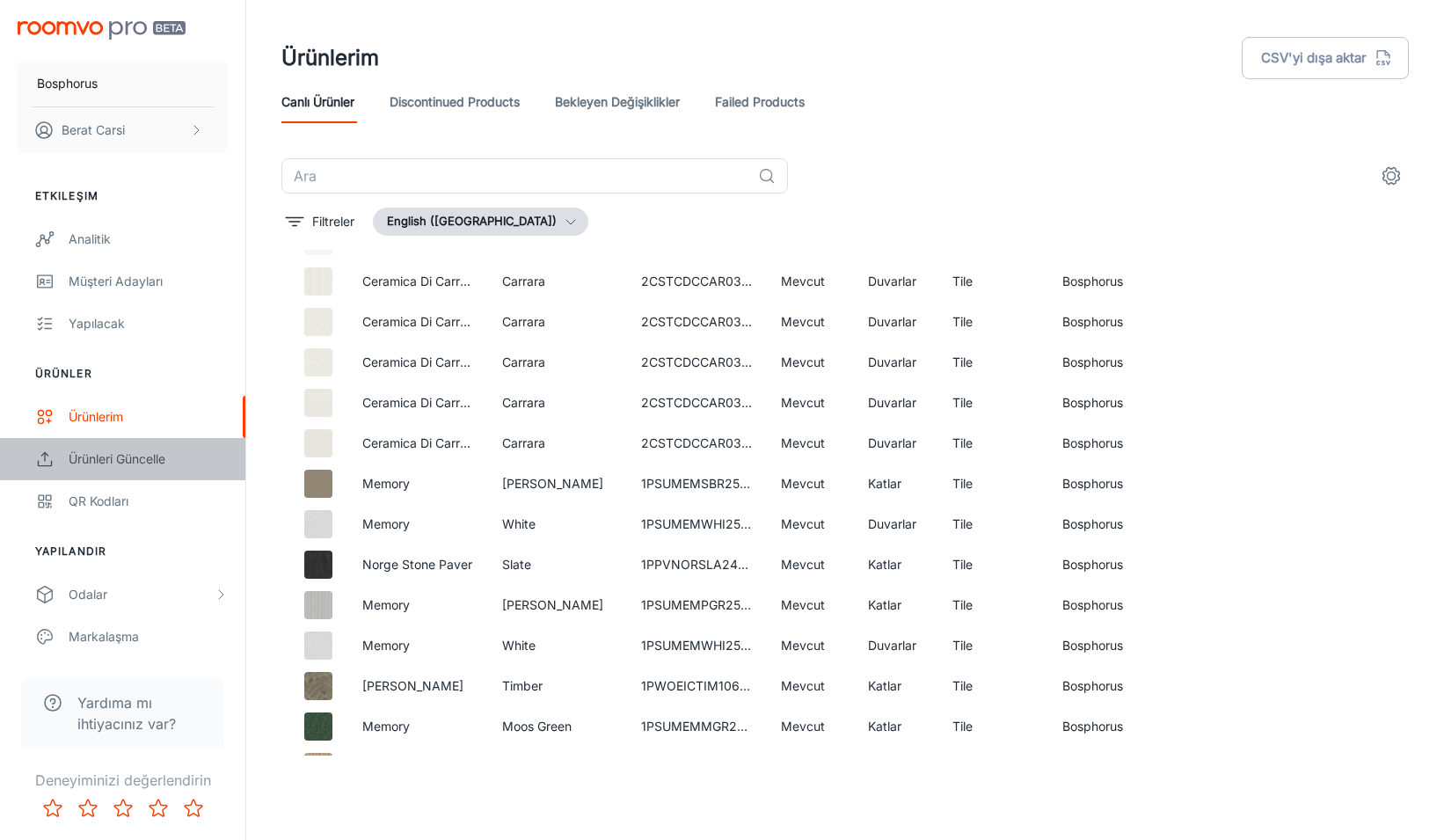
click at [154, 463] on div "Ürünleri Güncelle" at bounding box center [148, 459] width 159 height 20
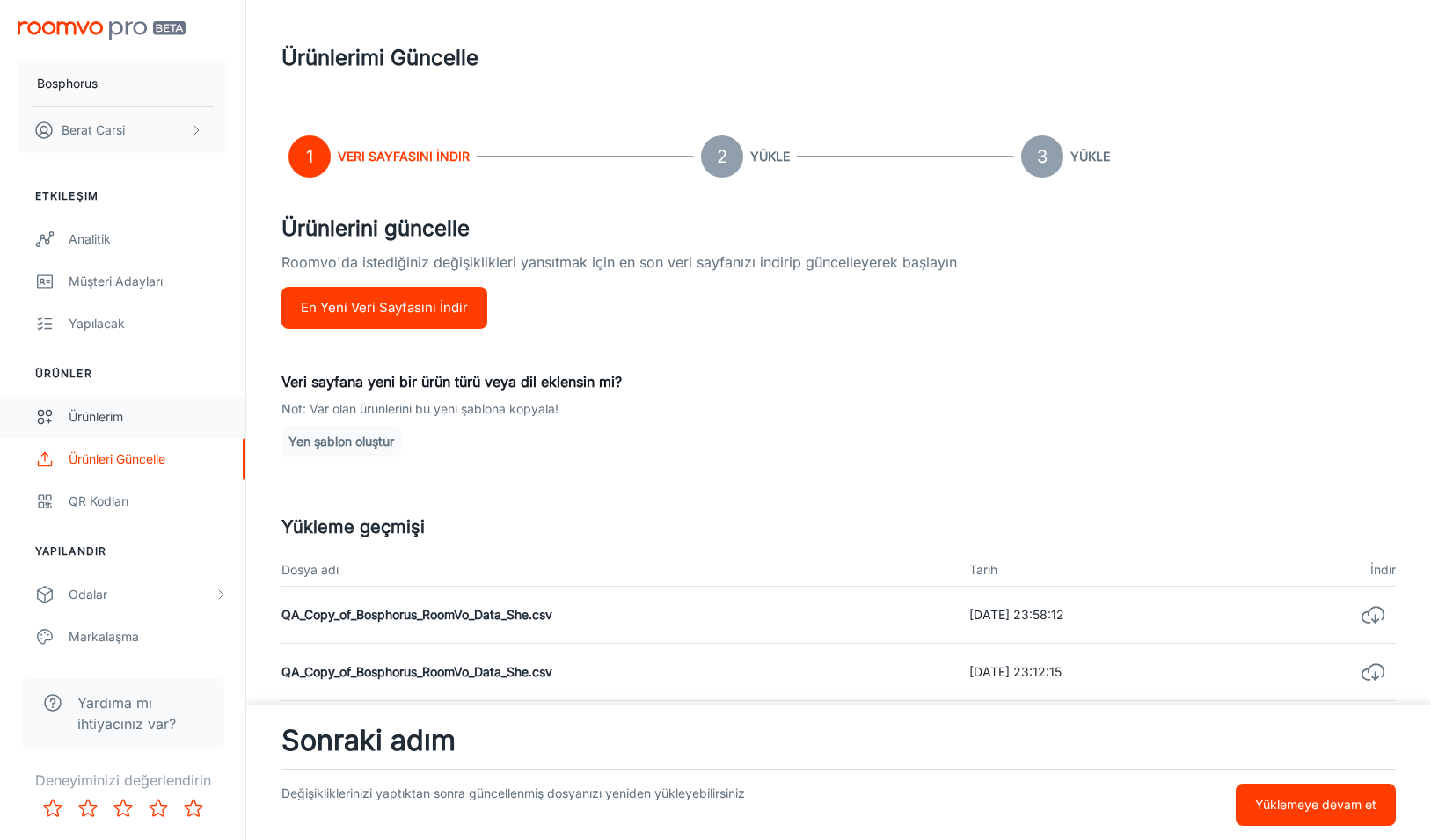
click at [134, 417] on div "Ürünlerim" at bounding box center [148, 417] width 159 height 20
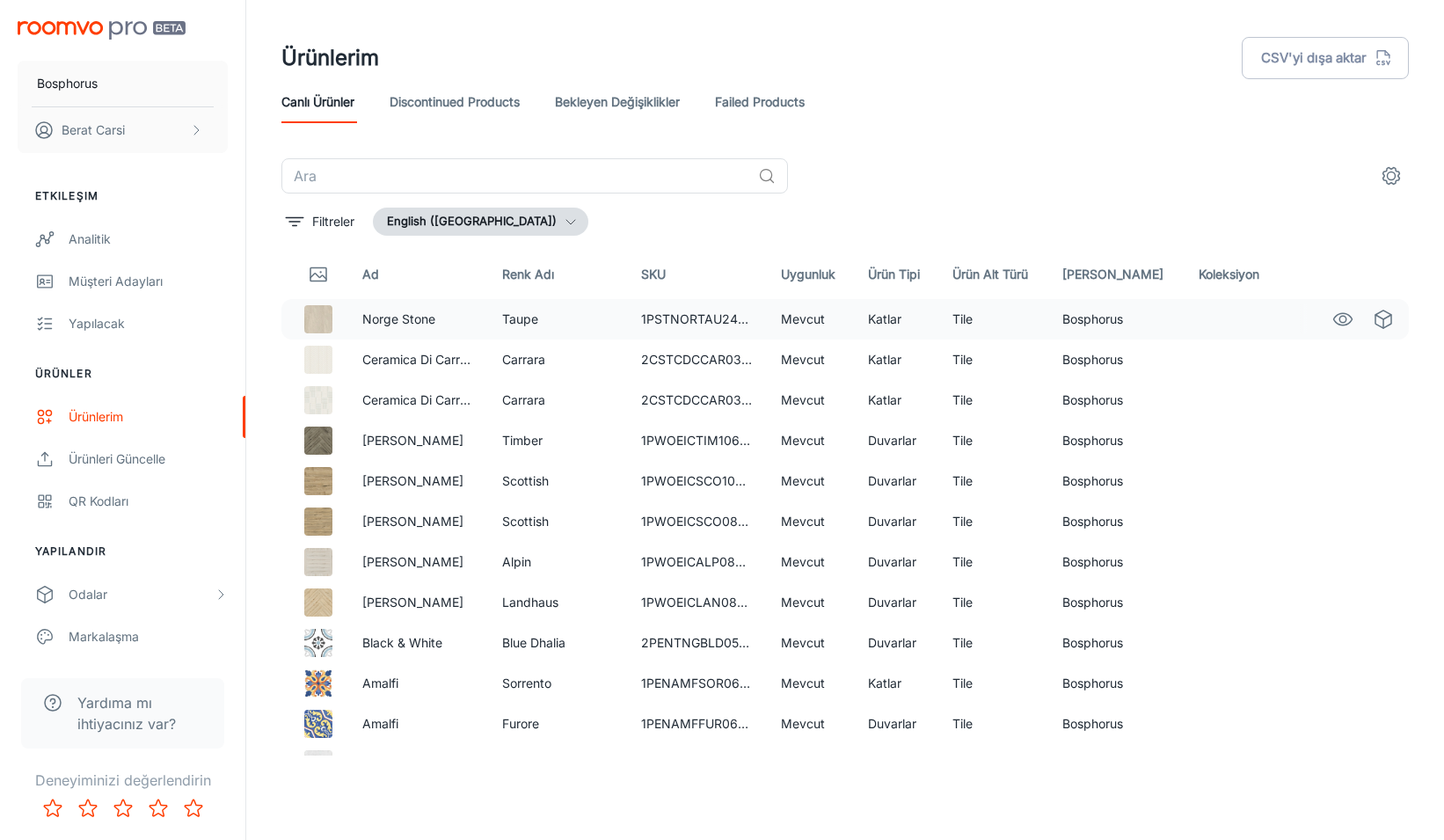
click at [1121, 312] on td "Bosphorus" at bounding box center [1117, 319] width 136 height 40
click at [402, 317] on p "Norge Stone" at bounding box center [419, 319] width 112 height 20
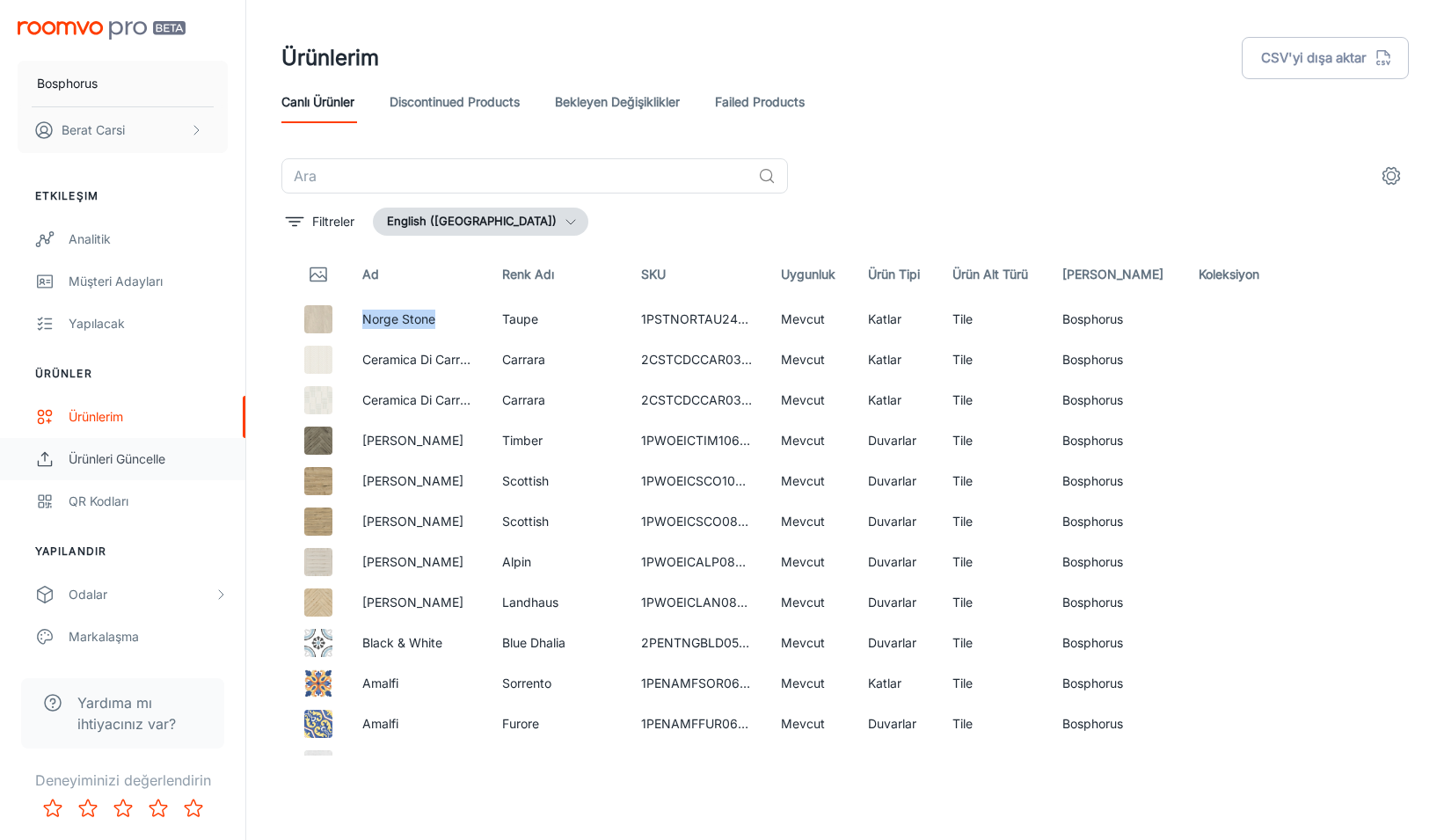
click at [136, 462] on div "Ürünleri Güncelle" at bounding box center [148, 459] width 159 height 20
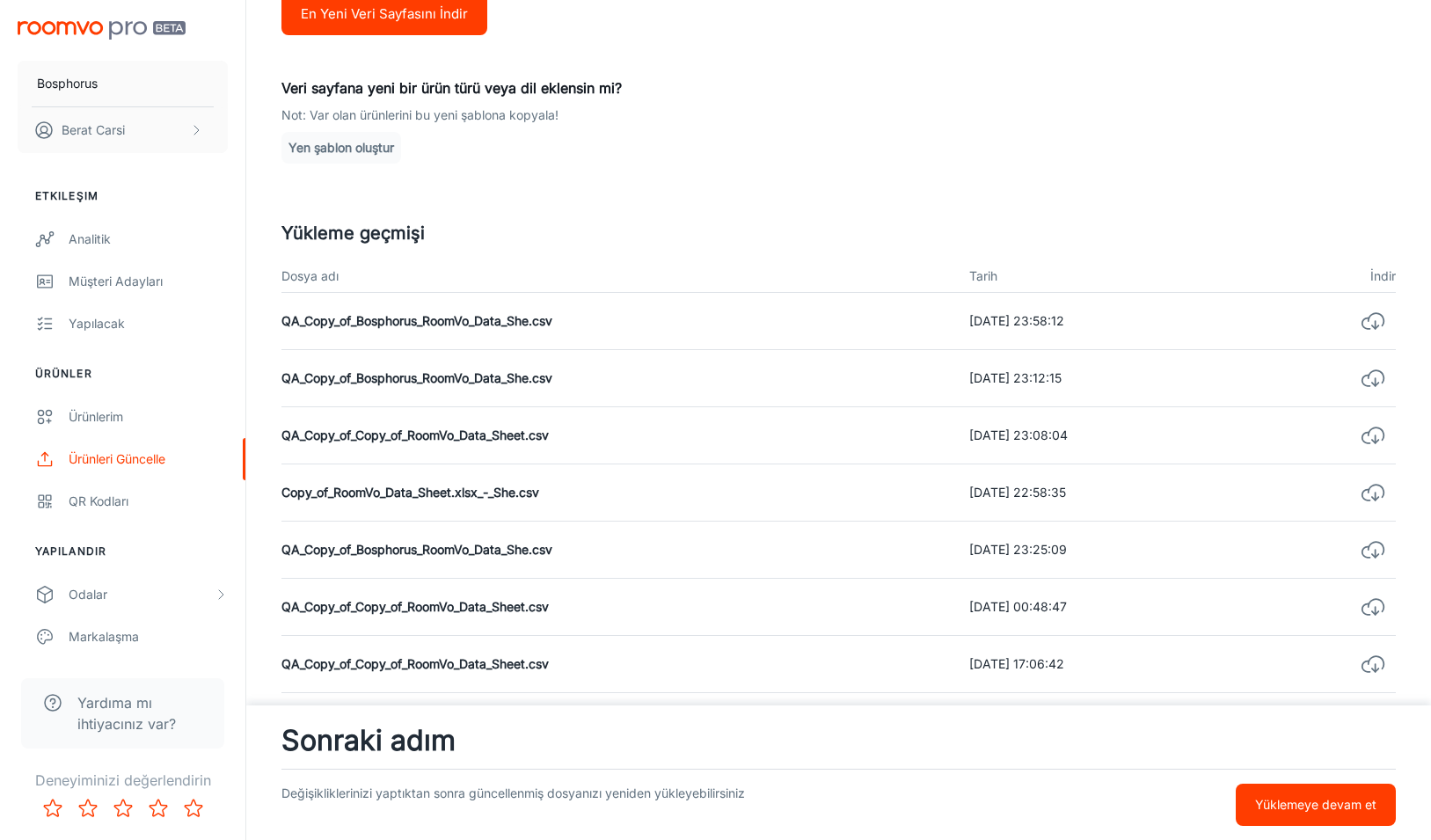
scroll to position [510, 0]
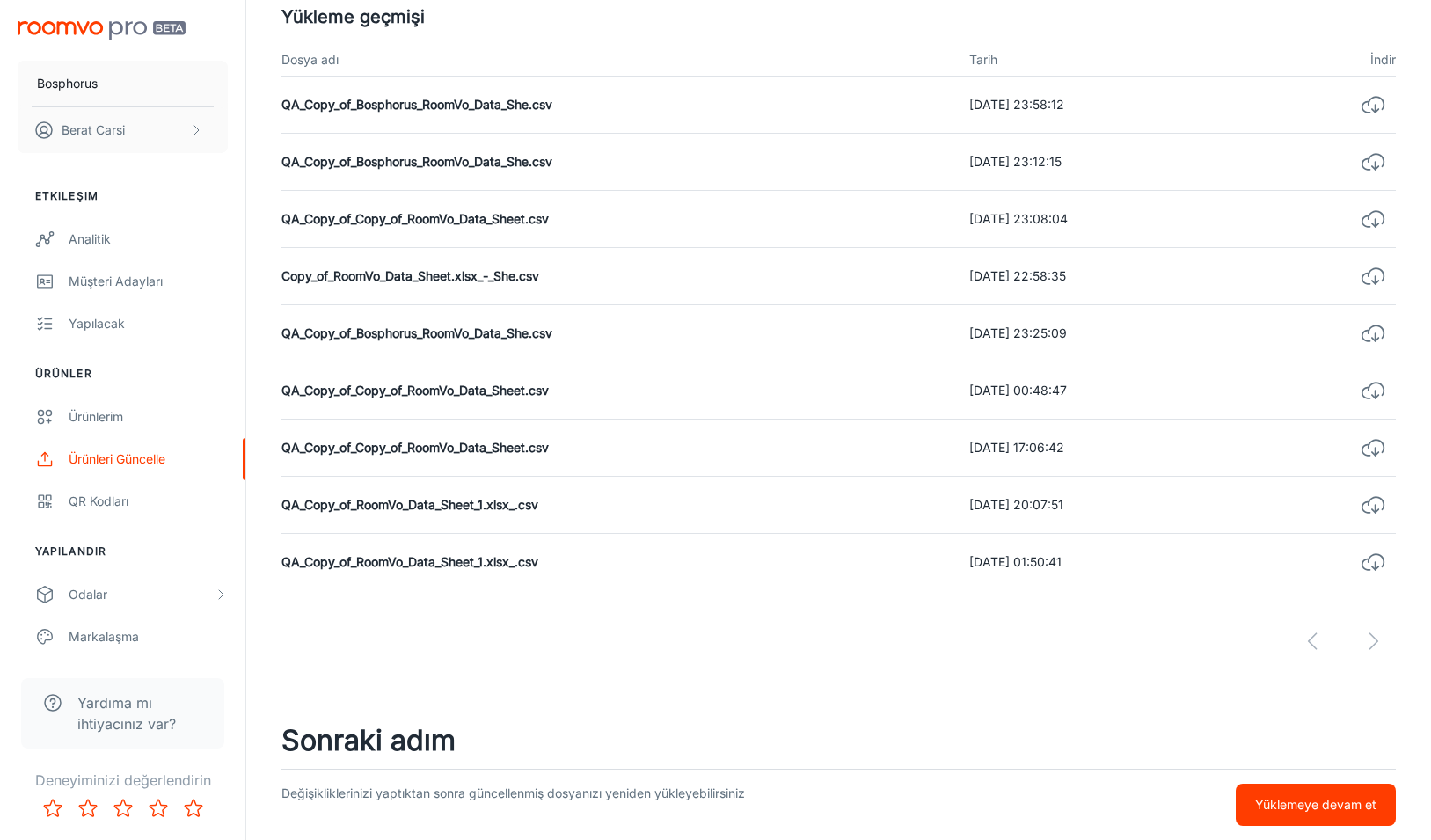
click at [316, 642] on div at bounding box center [838, 627] width 1114 height 74
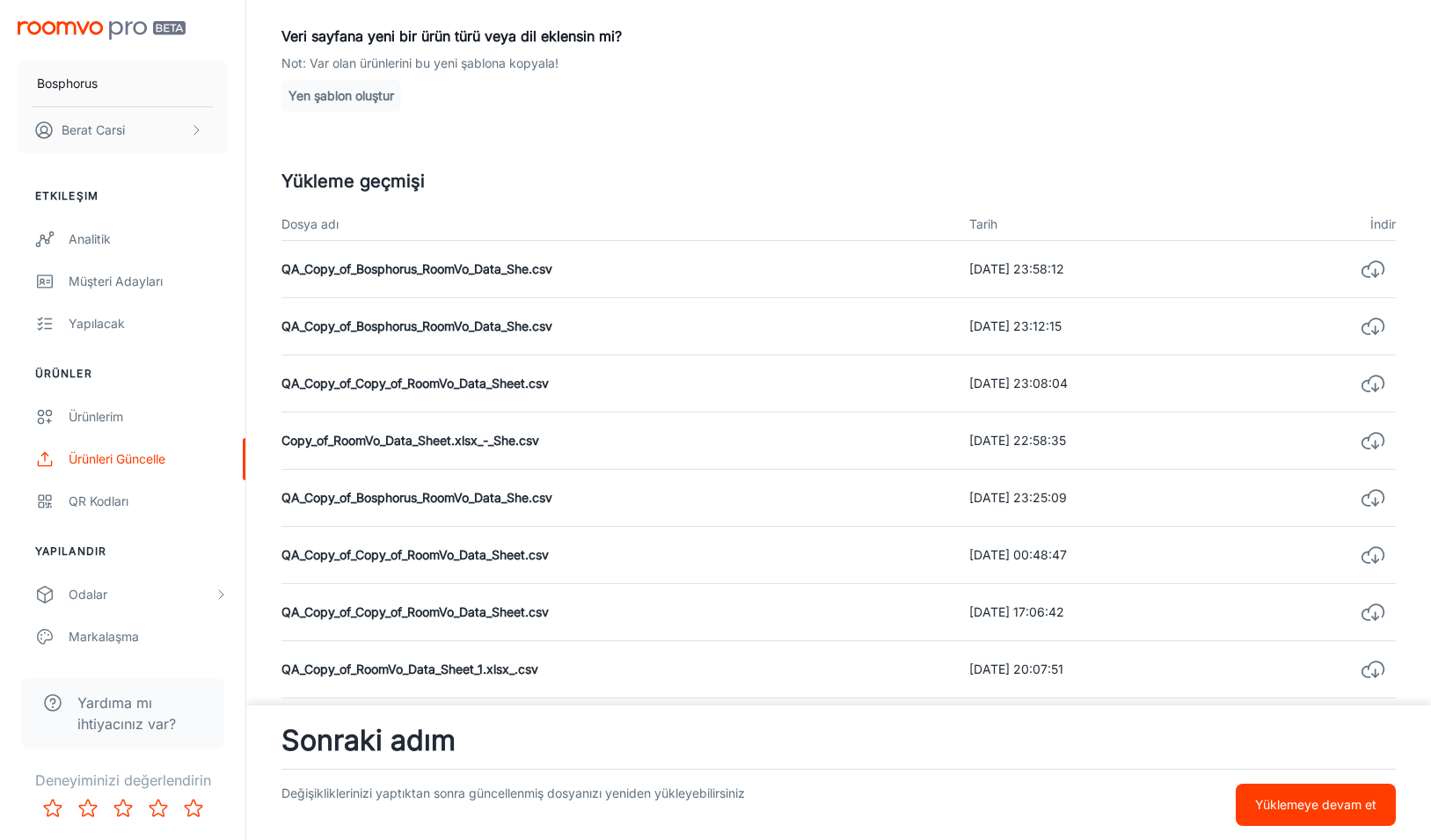
scroll to position [321, 0]
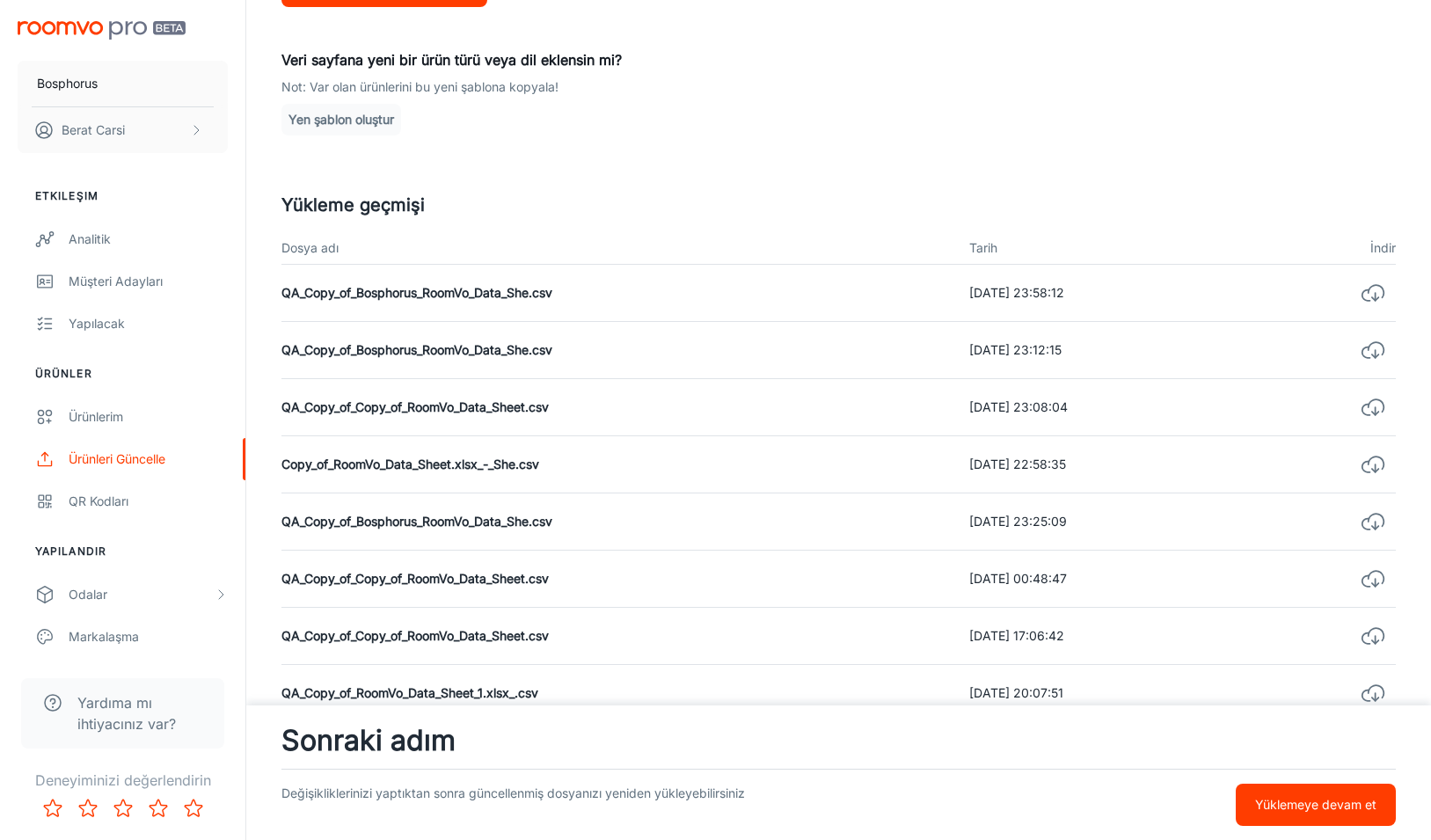
click at [764, 413] on td "QA_Copy_of_Copy_of_RoomVo_Data_Sheet.csv" at bounding box center [618, 407] width 674 height 57
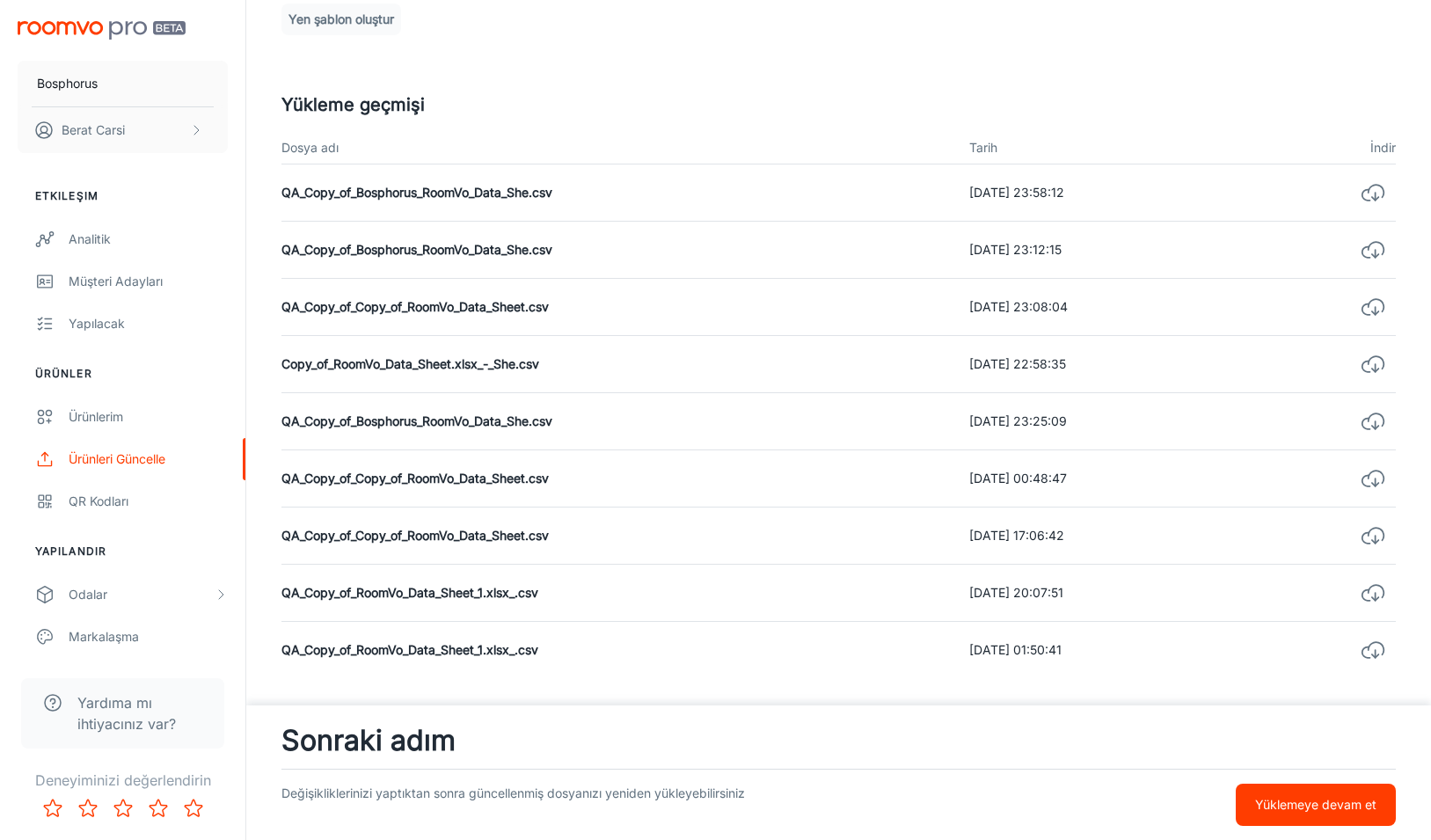
scroll to position [510, 0]
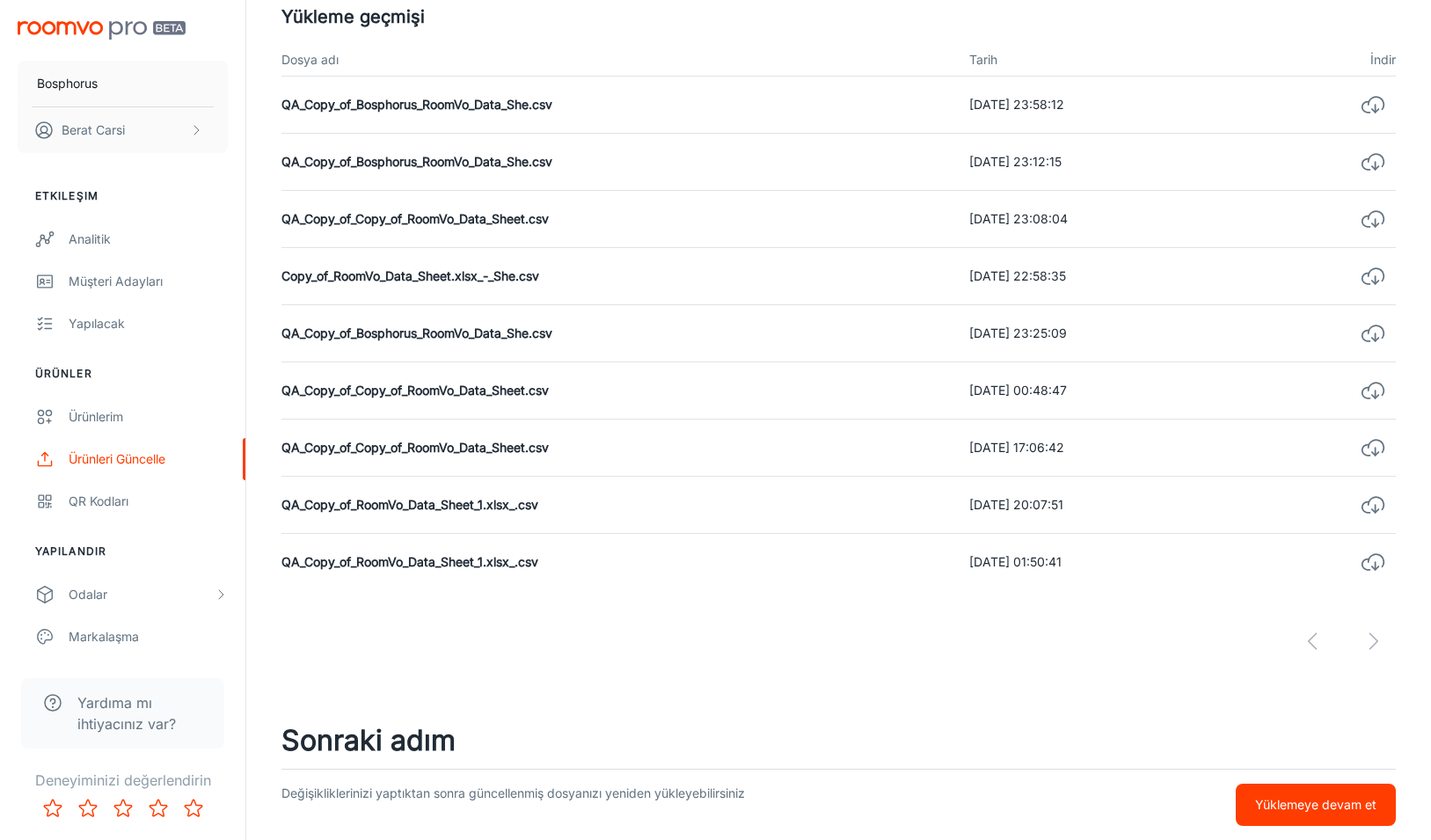
drag, startPoint x: 944, startPoint y: 564, endPoint x: 1095, endPoint y: 568, distance: 151.1
click at [1095, 568] on td "[DATE] 01:50:41" at bounding box center [1105, 562] width 299 height 57
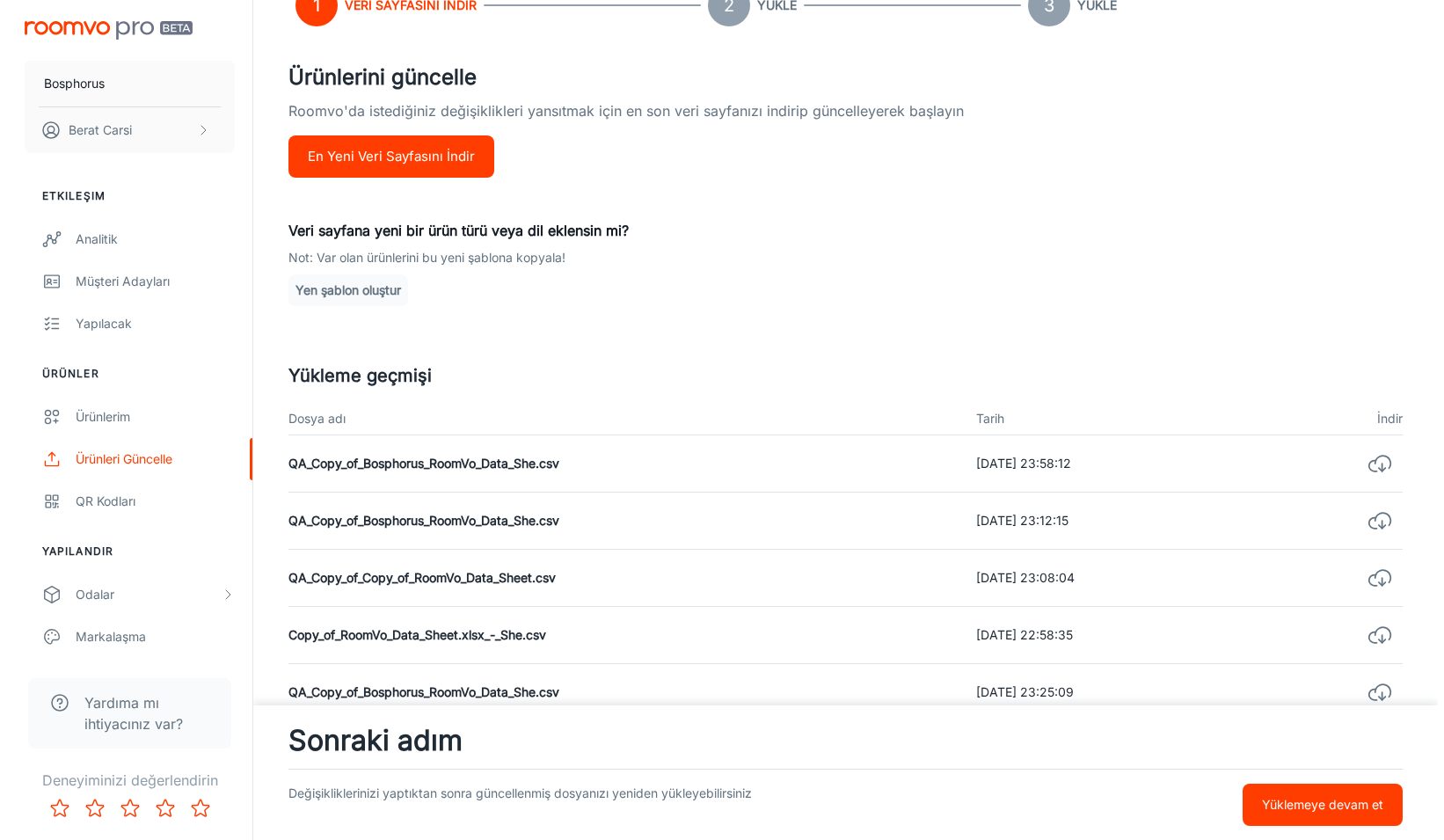
scroll to position [0, 0]
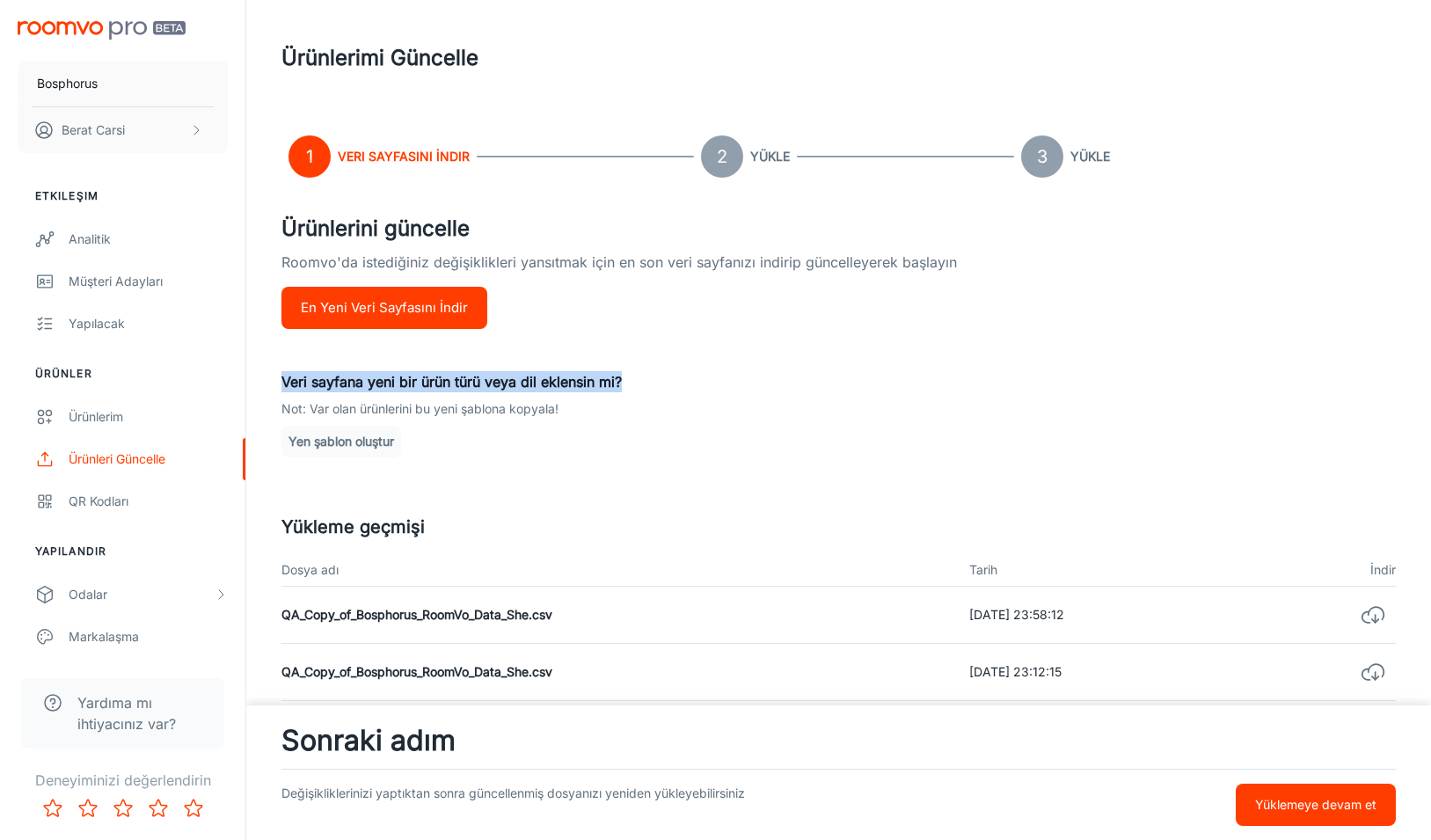
drag, startPoint x: 280, startPoint y: 382, endPoint x: 680, endPoint y: 382, distance: 400.0
click at [680, 382] on div "1 Veri Sayfasını İndir 2 Yükle 3 Yükle Ürünlerini güncelle Roomvo'da istediğini…" at bounding box center [839, 697] width 1157 height 1163
click at [680, 382] on p "Veri sayfana yeni bir ürün türü veya dil eklensin mi?" at bounding box center [838, 381] width 1114 height 21
drag, startPoint x: 280, startPoint y: 385, endPoint x: 645, endPoint y: 380, distance: 365.0
click at [642, 380] on div "1 Veri Sayfasını İndir 2 Yükle 3 Yükle Ürünlerini güncelle Roomvo'da istediğini…" at bounding box center [839, 697] width 1157 height 1163
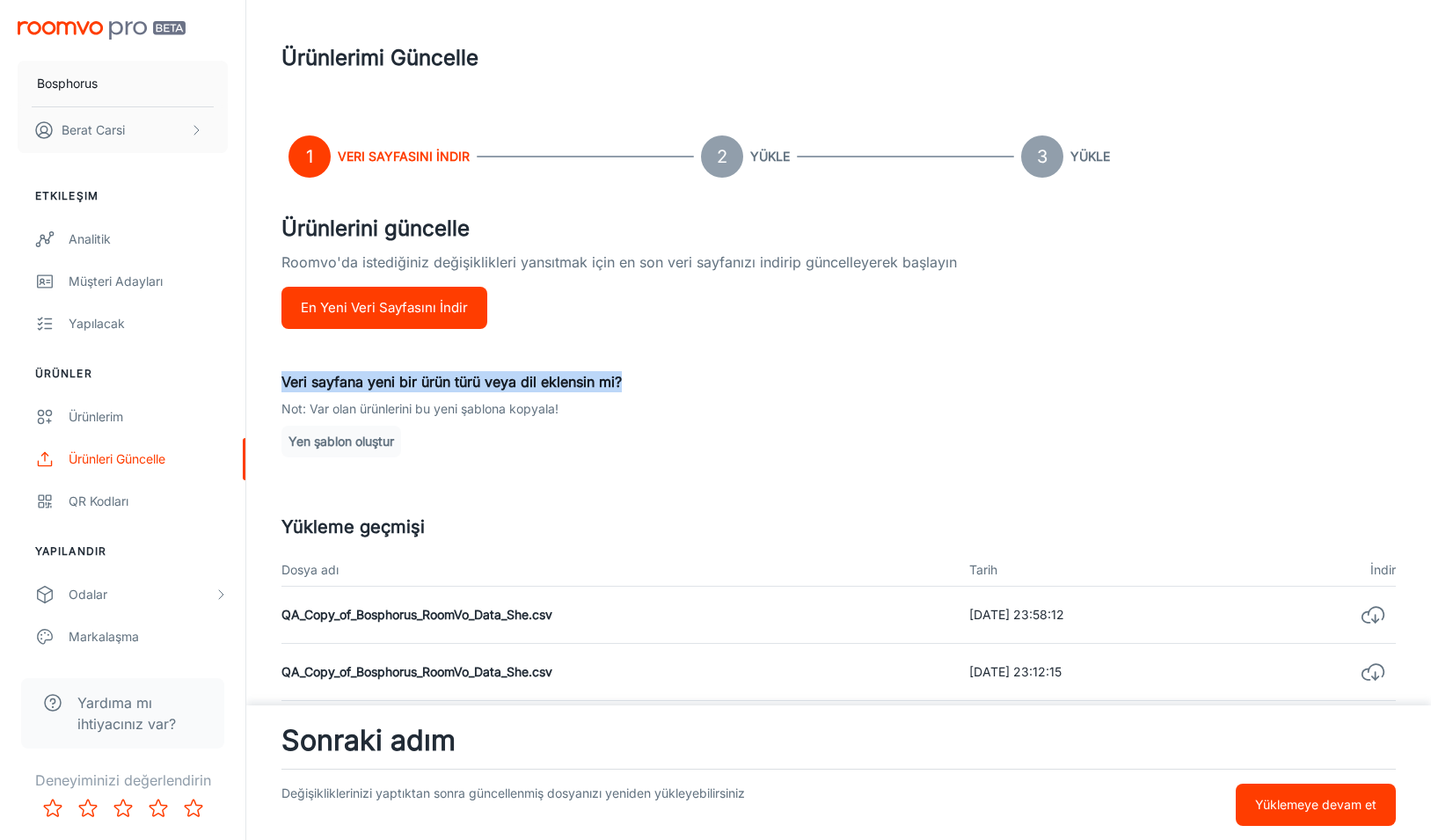
click at [650, 381] on p "Veri sayfana yeni bir ürün türü veya dil eklensin mi?" at bounding box center [838, 381] width 1114 height 21
drag, startPoint x: 286, startPoint y: 383, endPoint x: 712, endPoint y: 386, distance: 426.0
click at [711, 385] on p "Veri sayfana yeni bir ürün türü veya dil eklensin mi?" at bounding box center [838, 381] width 1114 height 21
click at [712, 386] on p "Veri sayfana yeni bir ürün türü veya dil eklensin mi?" at bounding box center [838, 381] width 1114 height 21
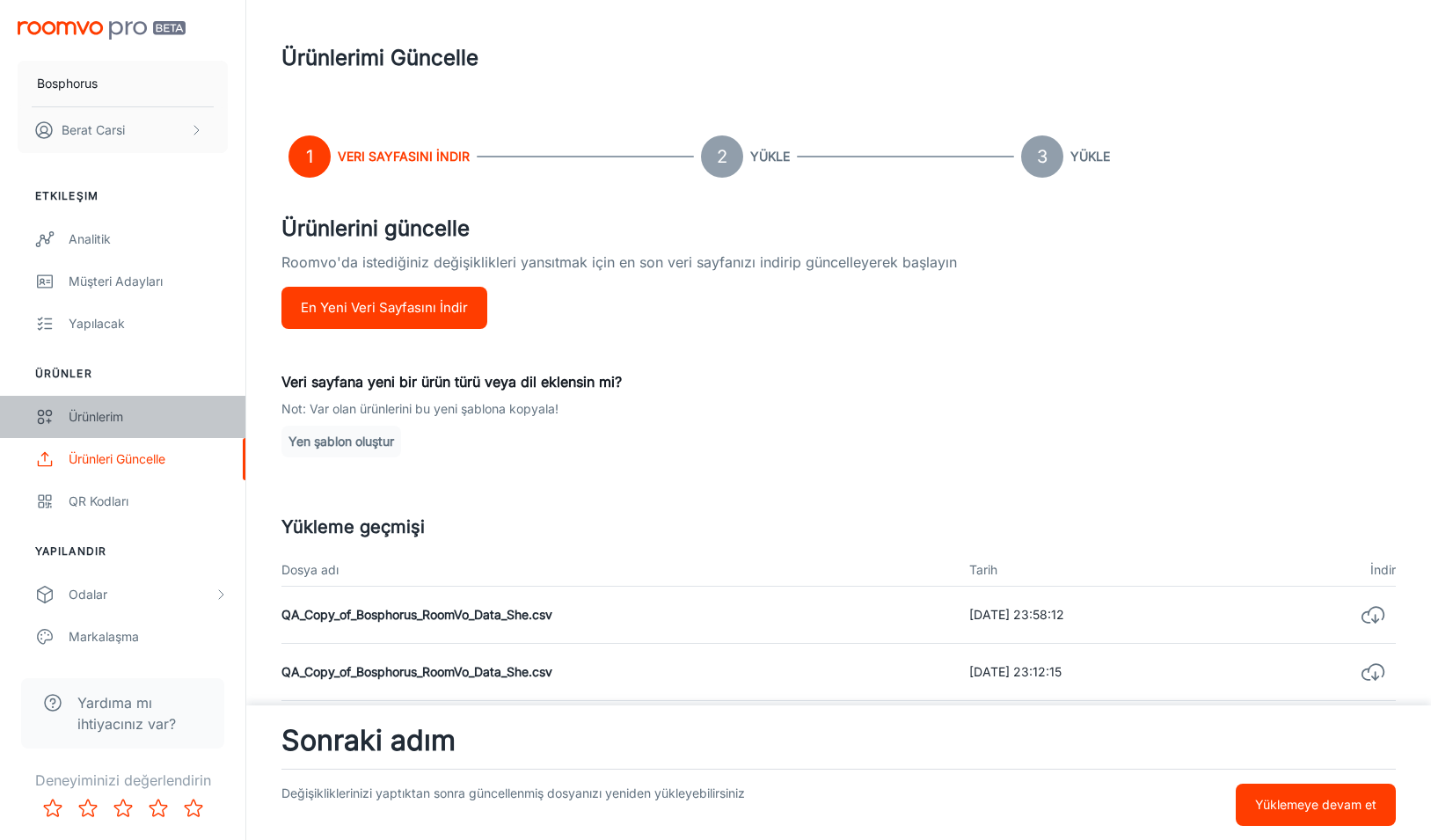
click at [109, 423] on div "Ürünlerim" at bounding box center [148, 417] width 159 height 20
